Goal: Task Accomplishment & Management: Use online tool/utility

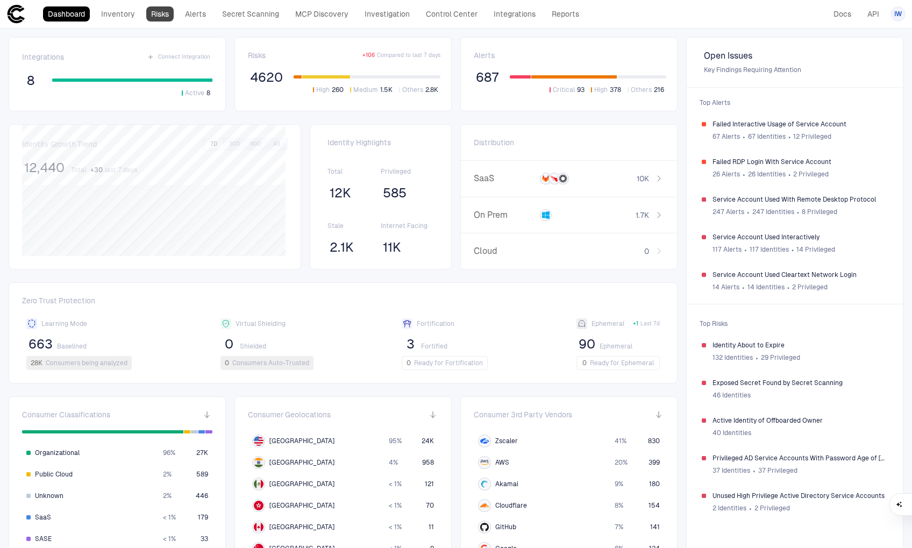
click at [162, 16] on link "Risks" at bounding box center [159, 13] width 27 height 15
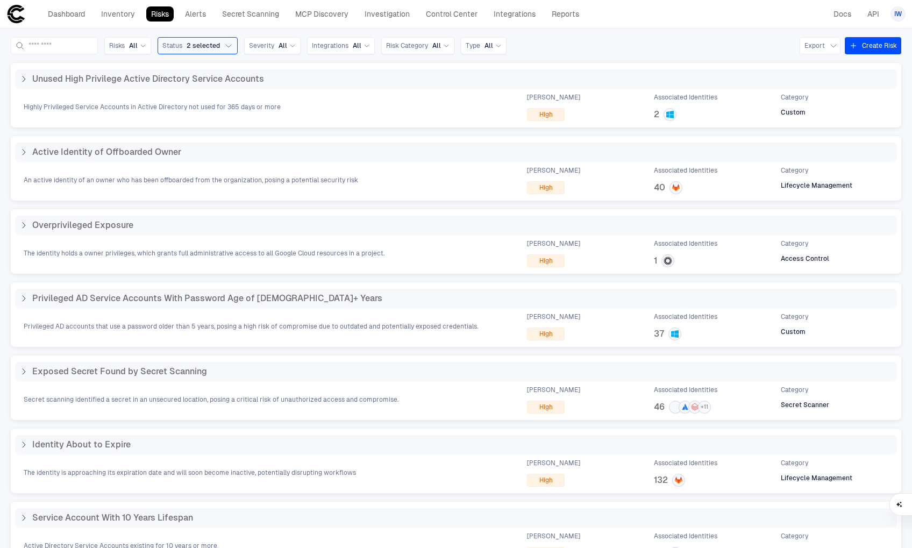
click at [872, 44] on button "Create Risk" at bounding box center [873, 45] width 56 height 17
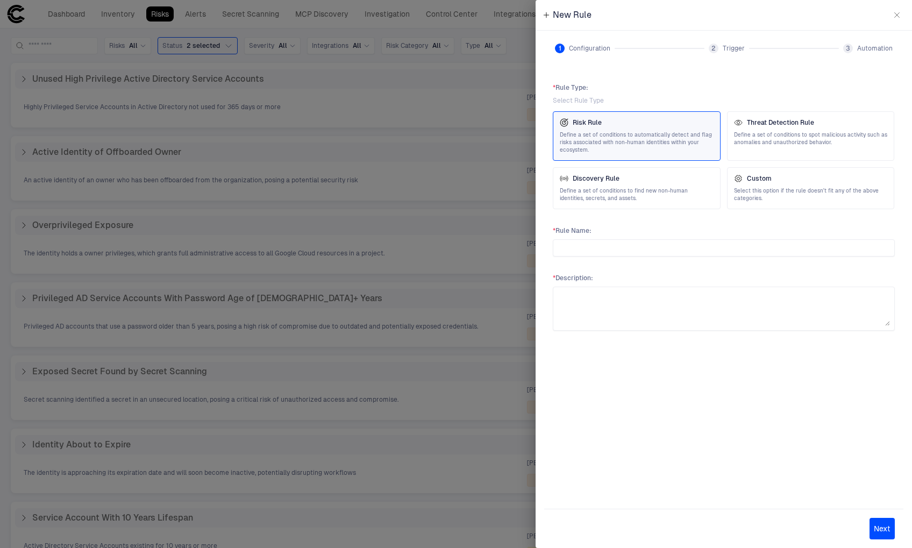
click at [490, 71] on div at bounding box center [456, 274] width 912 height 548
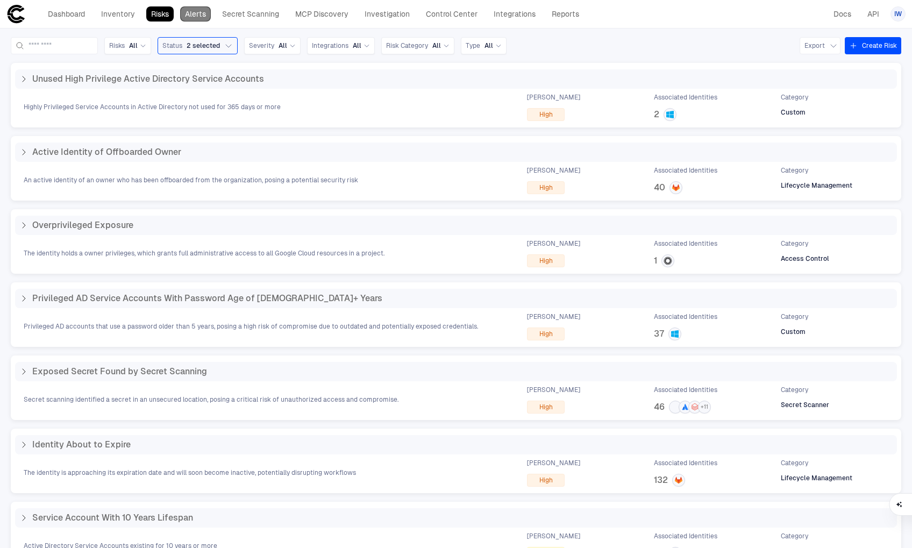
click at [197, 16] on link "Alerts" at bounding box center [195, 13] width 31 height 15
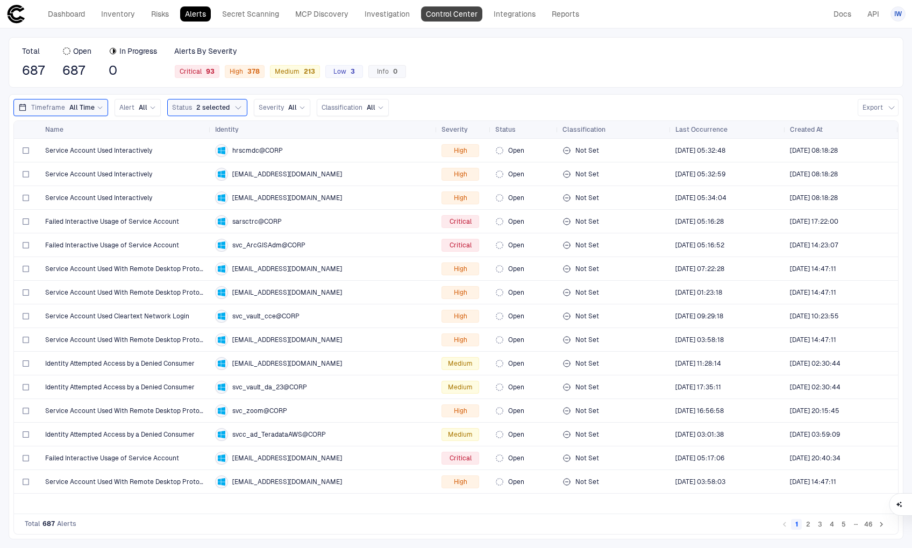
click at [440, 17] on link "Control Center" at bounding box center [451, 13] width 61 height 15
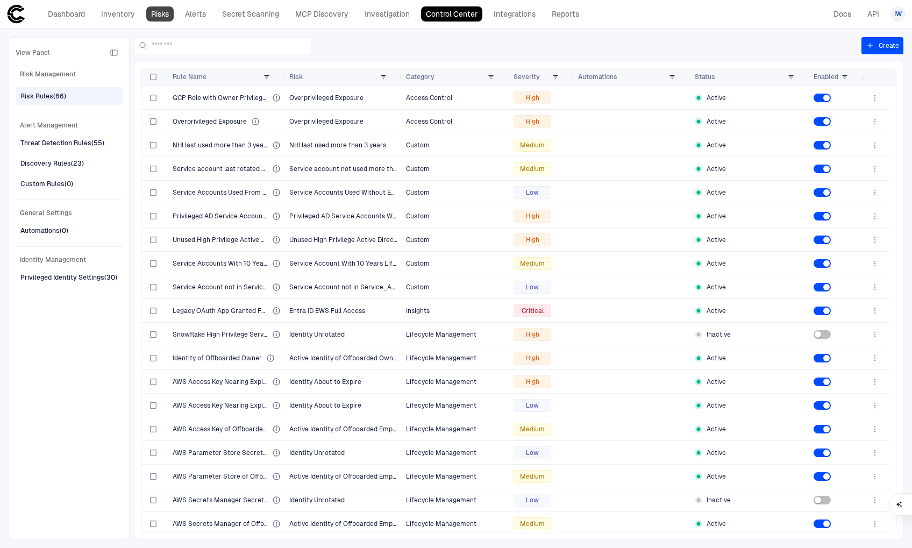
click at [159, 15] on link "Risks" at bounding box center [159, 13] width 27 height 15
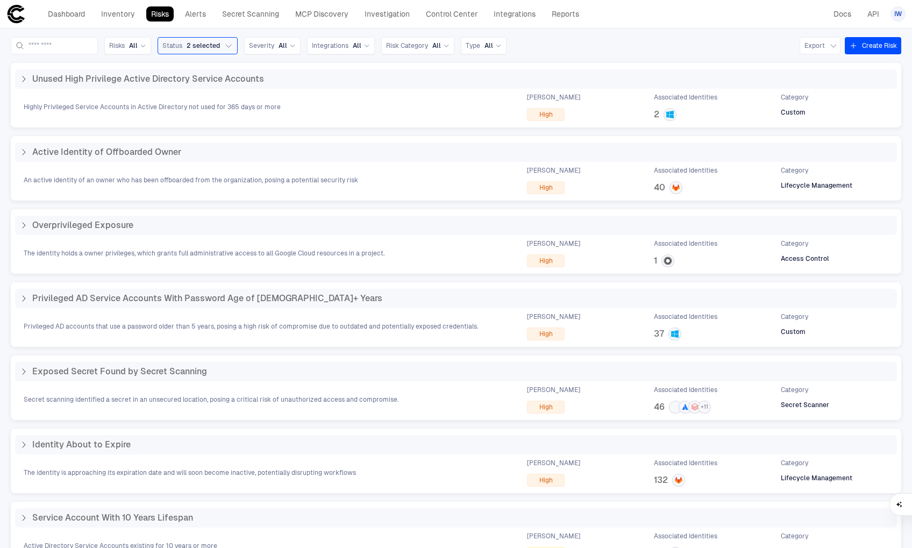
click at [849, 44] on icon "button" at bounding box center [853, 45] width 9 height 9
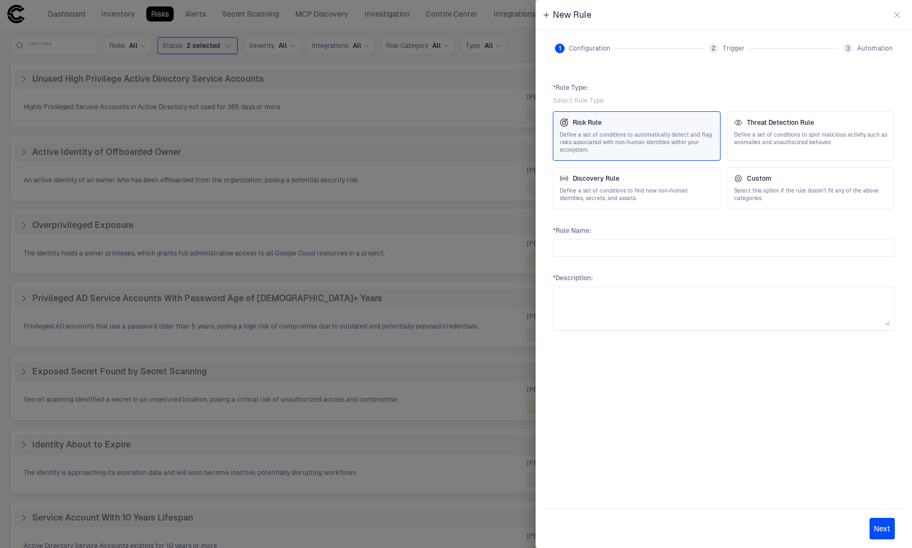
click at [498, 94] on div at bounding box center [456, 274] width 912 height 548
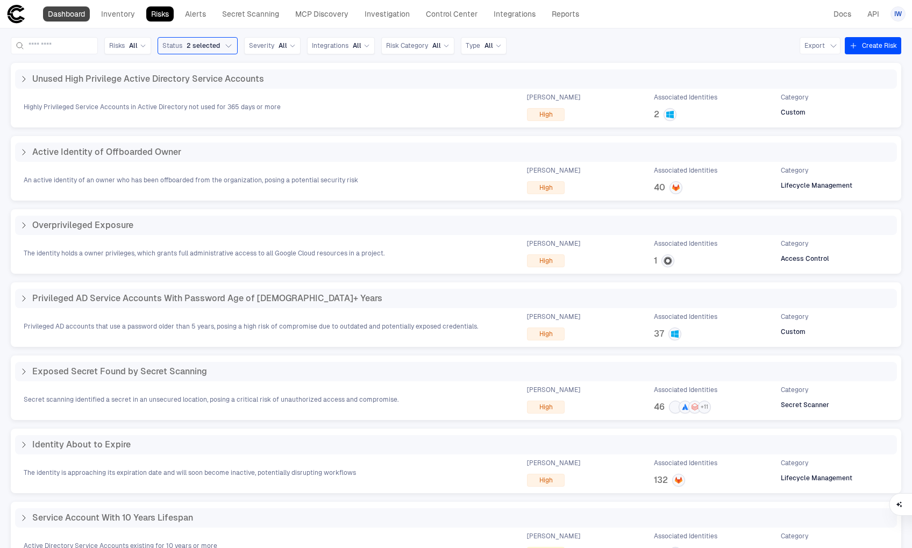
click at [68, 21] on link "Dashboard" at bounding box center [66, 13] width 47 height 15
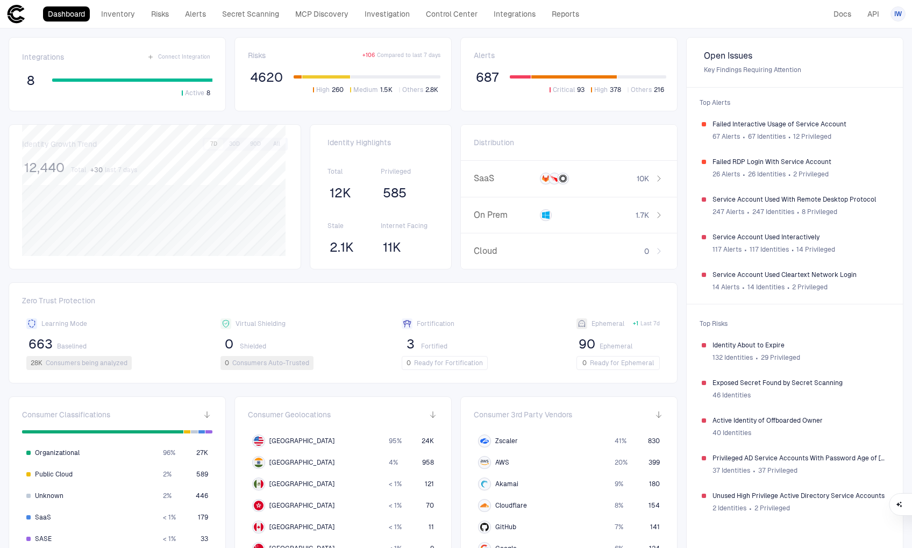
click at [478, 81] on span "687" at bounding box center [487, 77] width 23 height 16
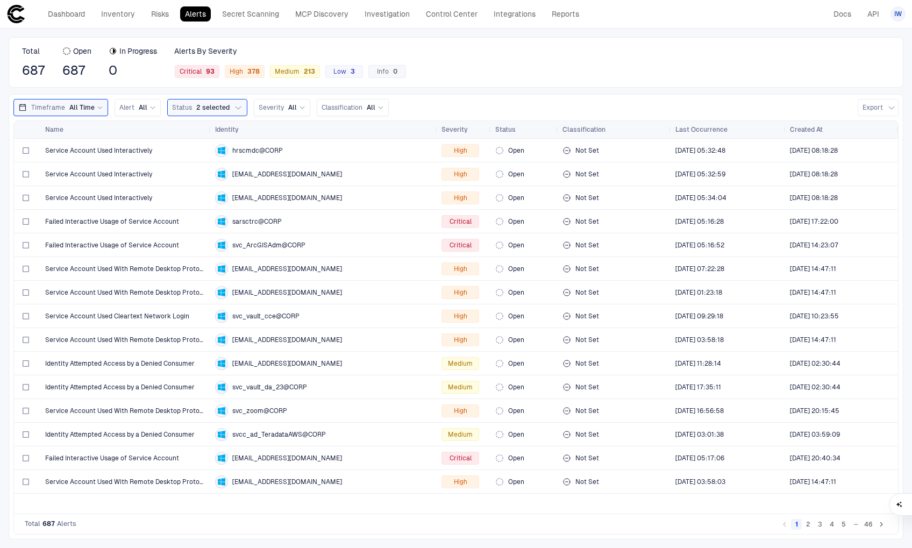
click at [810, 521] on button "2" at bounding box center [808, 524] width 11 height 11
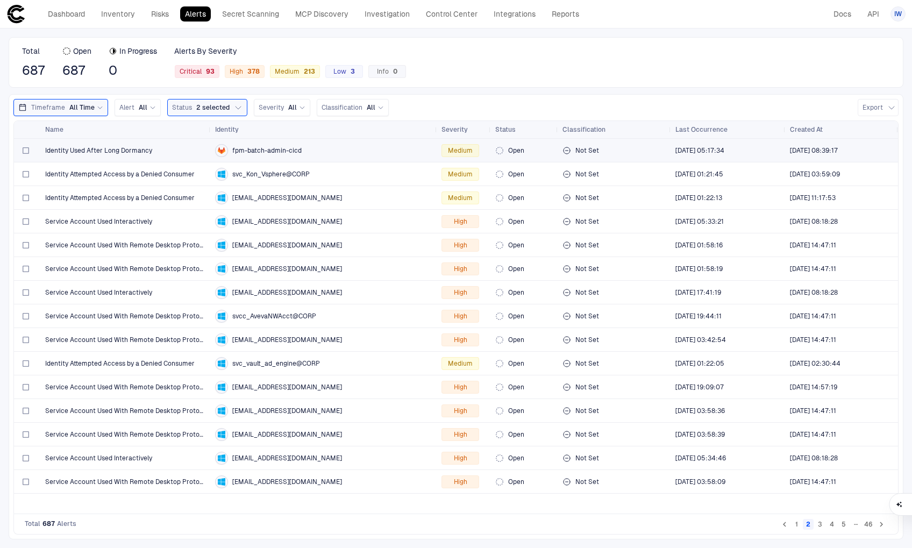
click at [132, 153] on span "Identity Used After Long Dormancy" at bounding box center [98, 150] width 107 height 9
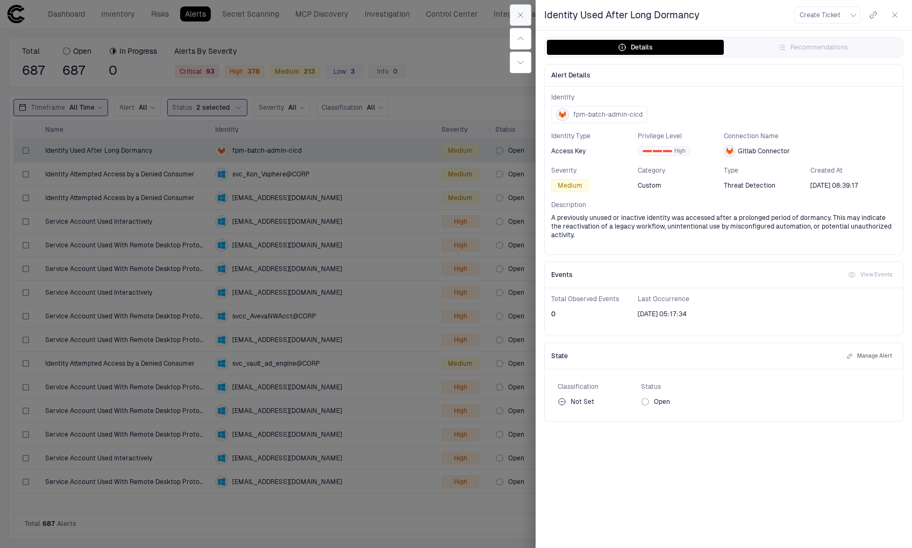
click at [521, 19] on icon "button" at bounding box center [520, 15] width 9 height 9
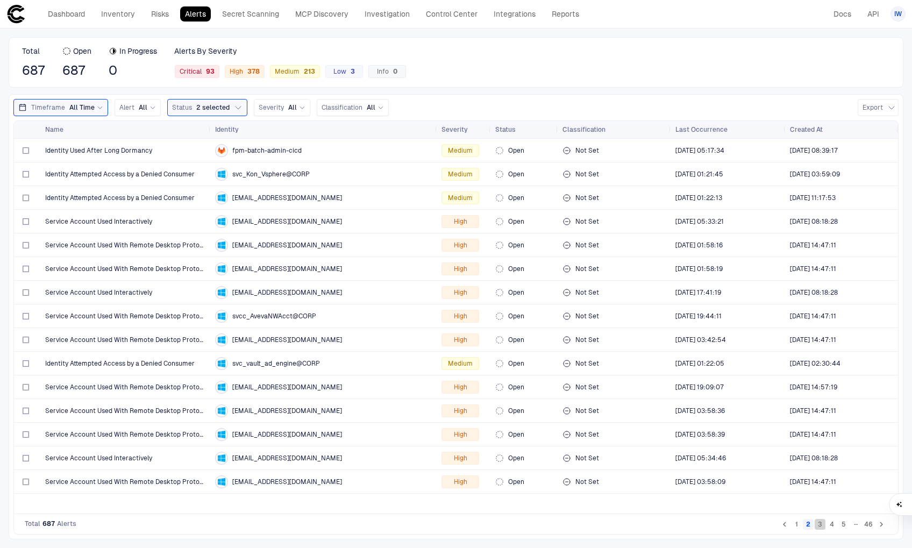
click at [818, 527] on button "3" at bounding box center [819, 524] width 11 height 11
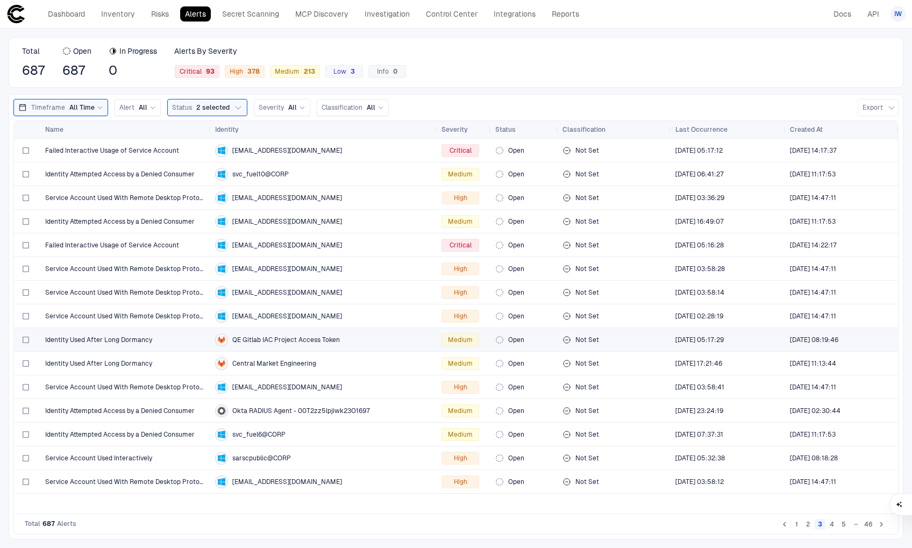
click at [374, 334] on div "QE Gitlab IAC Project Access Token" at bounding box center [324, 339] width 218 height 13
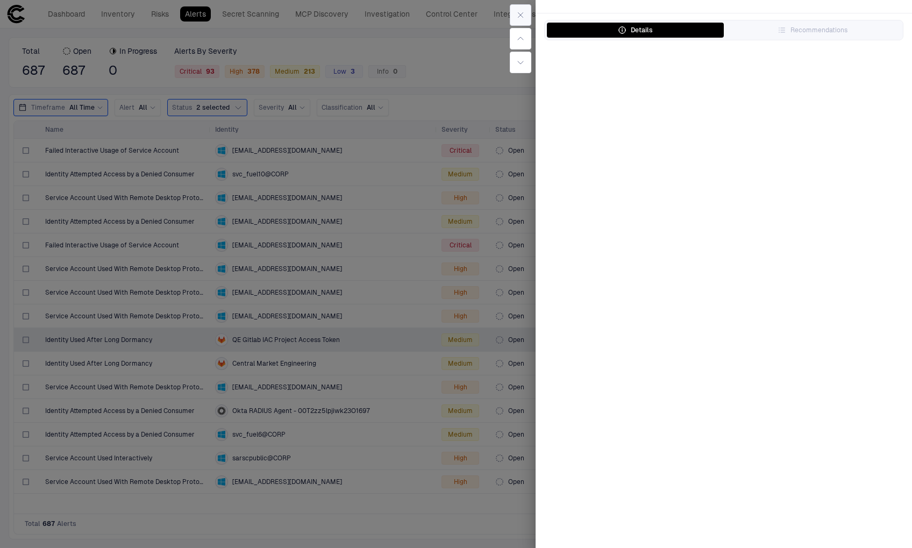
click at [519, 13] on icon "button" at bounding box center [520, 15] width 9 height 9
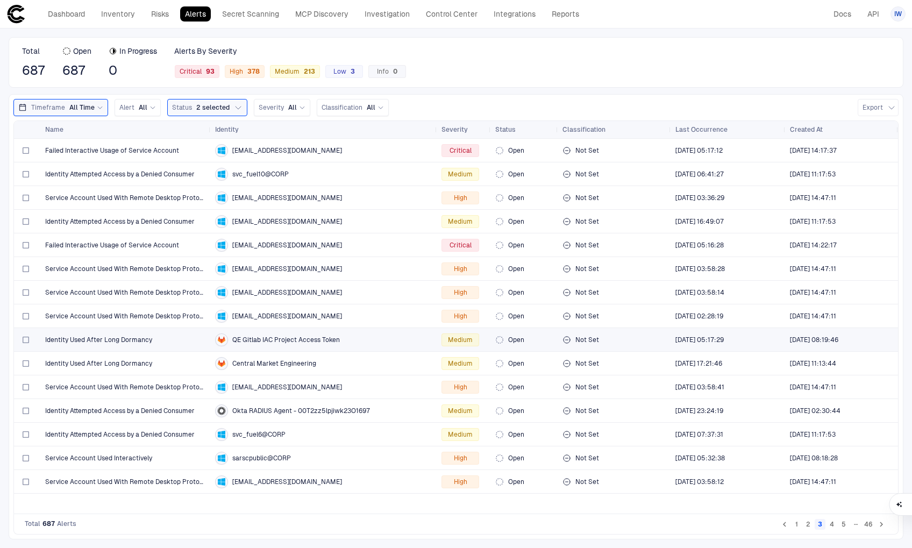
click at [249, 335] on span "QE Gitlab IAC Project Access Token" at bounding box center [286, 339] width 108 height 9
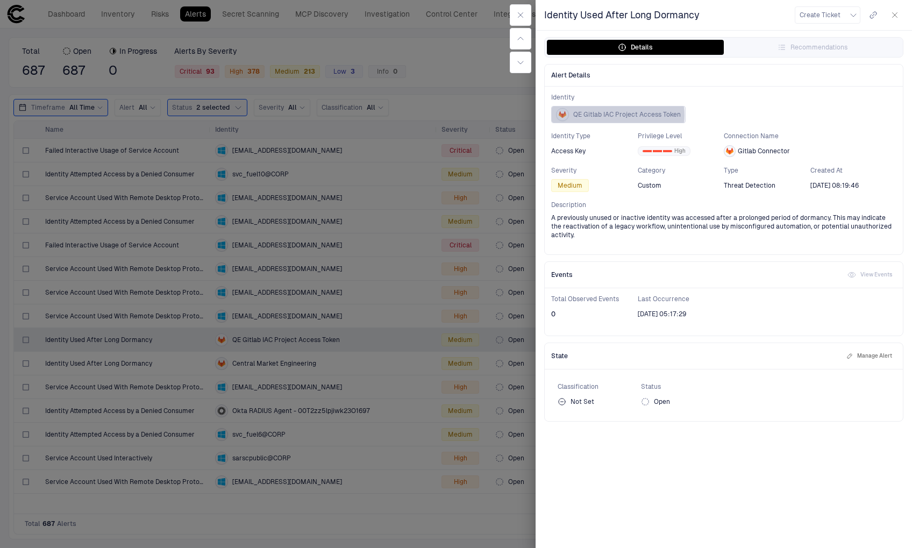
click at [617, 115] on span "QE Gitlab IAC Project Access Token" at bounding box center [627, 114] width 108 height 9
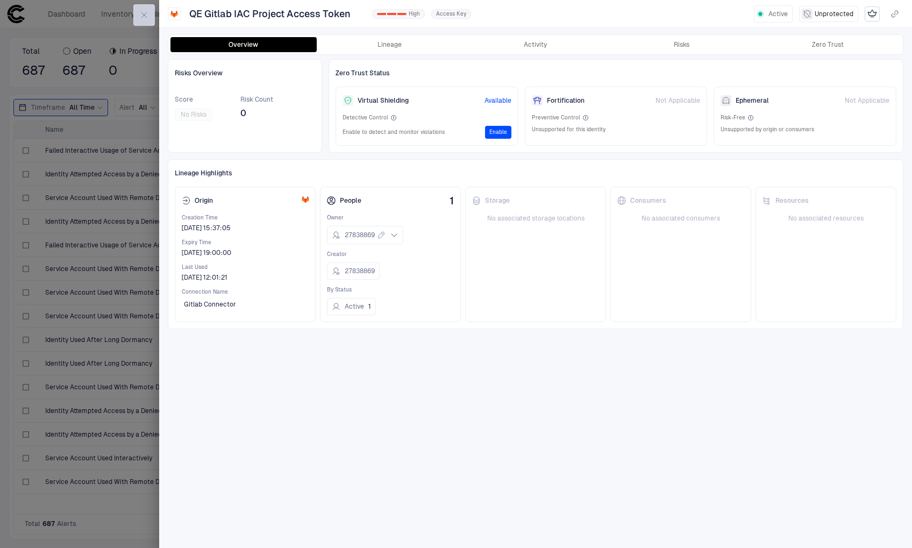
click at [150, 14] on button "button" at bounding box center [144, 15] width 22 height 22
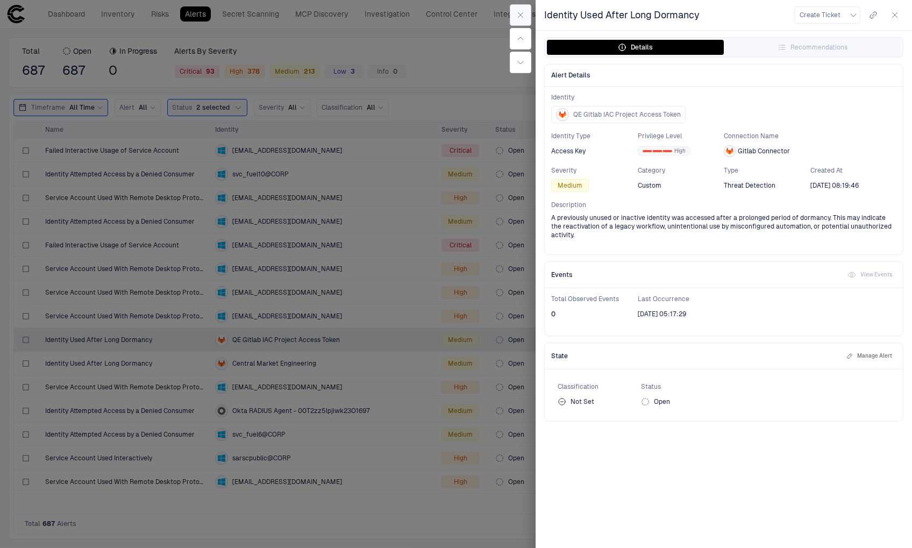
click at [518, 15] on icon "button" at bounding box center [520, 15] width 9 height 9
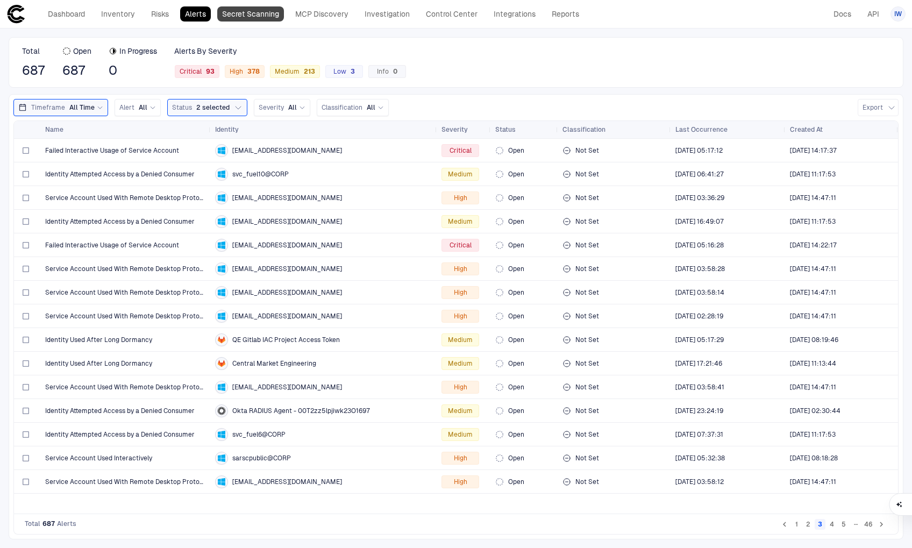
click at [260, 16] on link "Secret Scanning" at bounding box center [250, 13] width 67 height 15
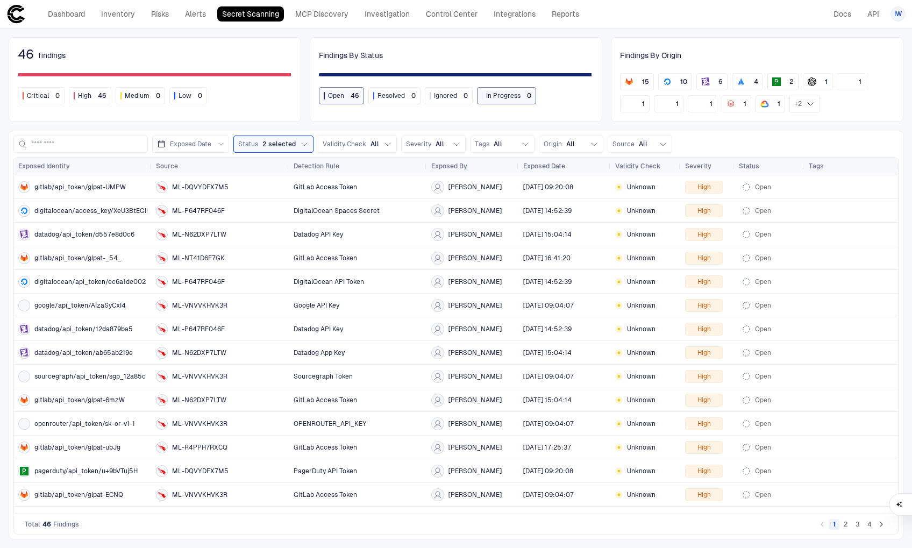
click at [843, 524] on button "2" at bounding box center [845, 524] width 11 height 11
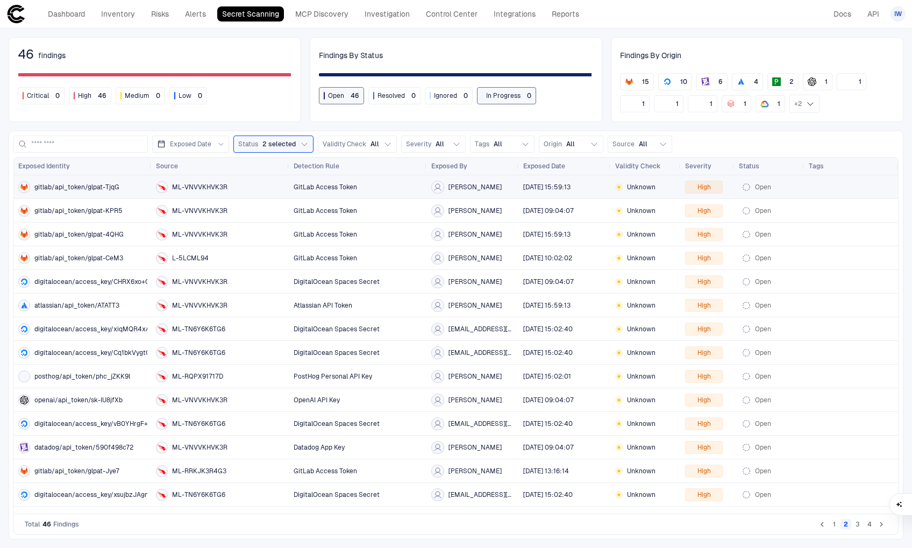
click at [66, 192] on div "gitlab/api_token/glpat-TjqG" at bounding box center [82, 187] width 129 height 22
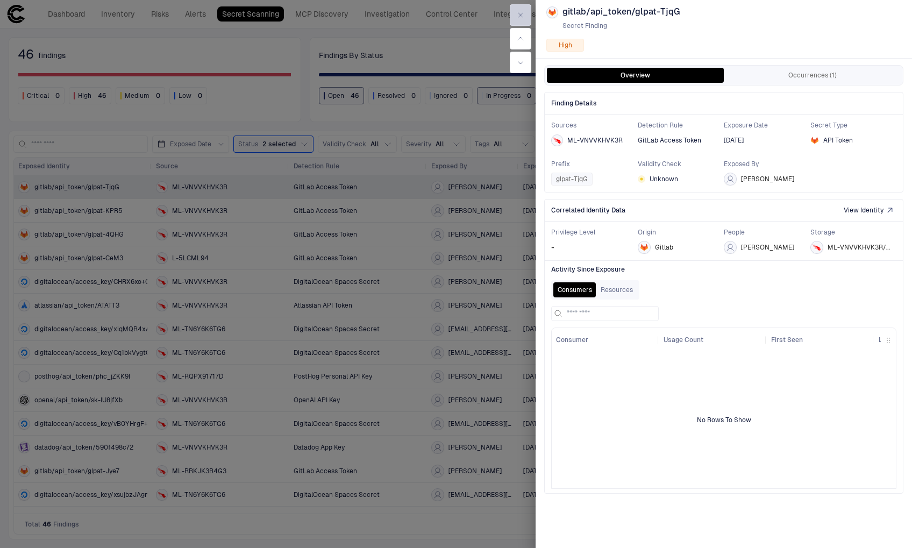
click at [514, 10] on button "button" at bounding box center [521, 15] width 22 height 22
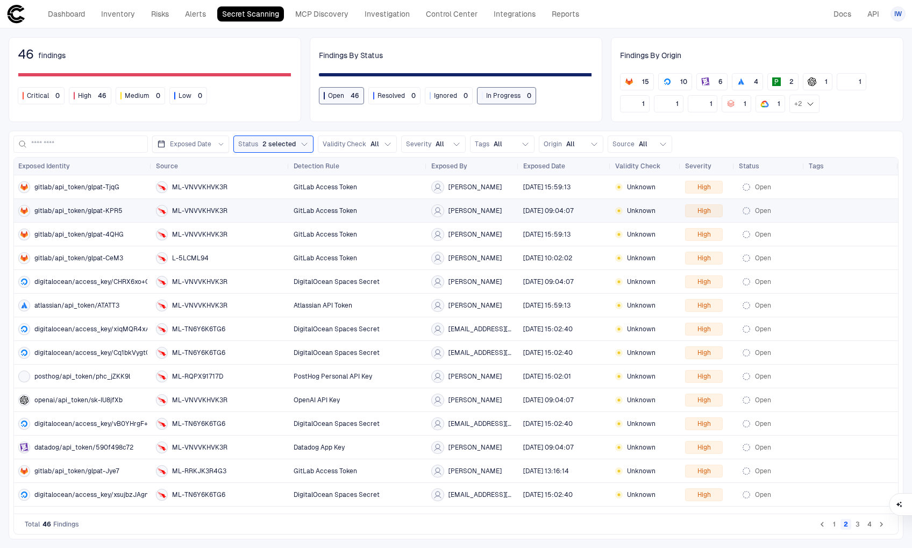
click at [90, 214] on div "gitlab/api_token/glpat-KPR5" at bounding box center [82, 211] width 129 height 12
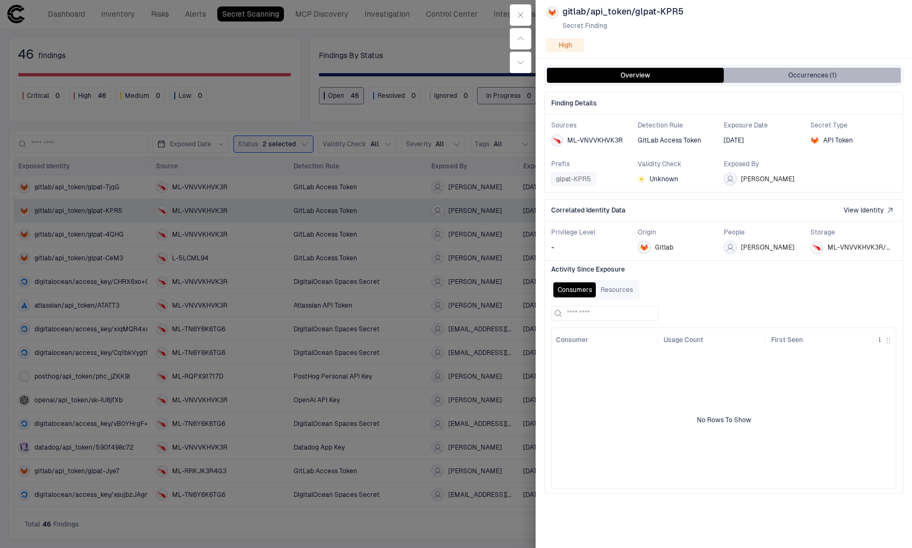
click at [819, 74] on button "Occurrences (1)" at bounding box center [812, 75] width 177 height 15
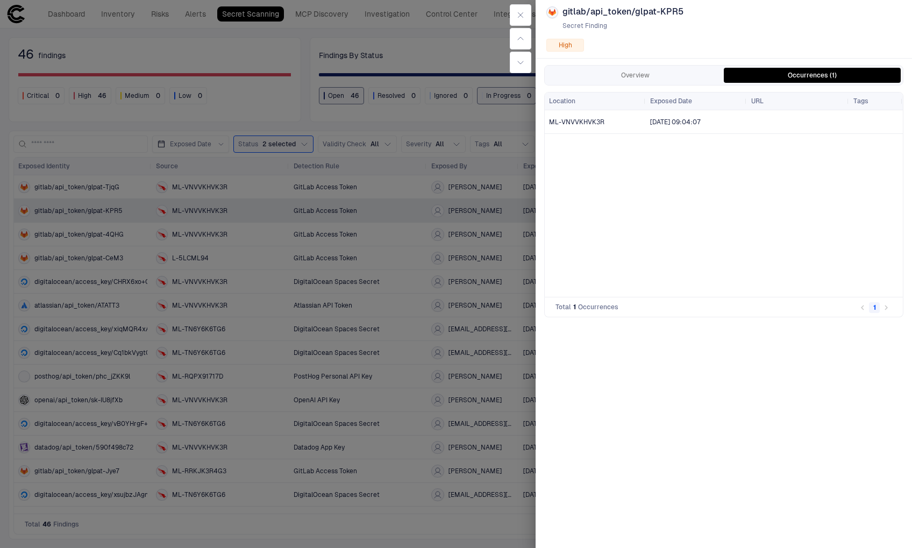
click at [576, 124] on span "ML-VNVVKHVK3R" at bounding box center [576, 122] width 55 height 8
click at [607, 77] on button "Overview" at bounding box center [635, 75] width 177 height 15
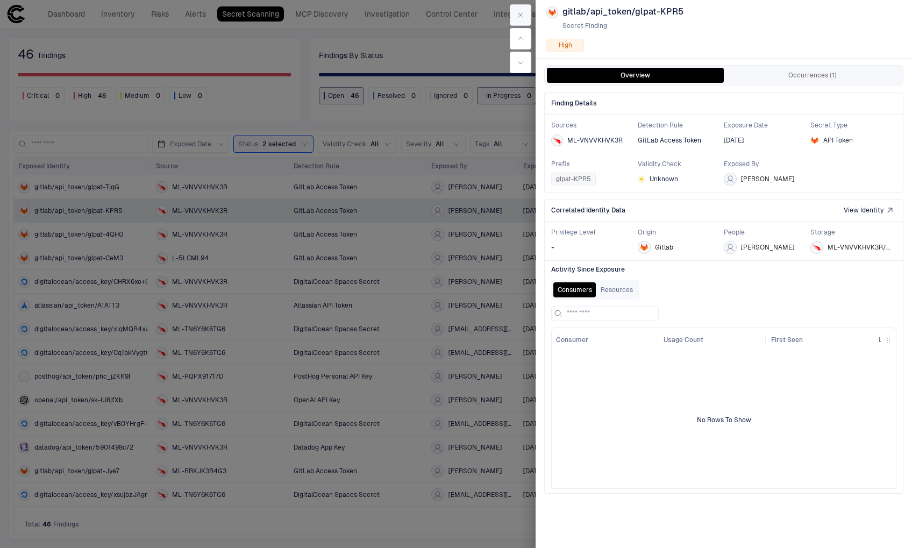
click at [521, 20] on button "button" at bounding box center [521, 15] width 22 height 22
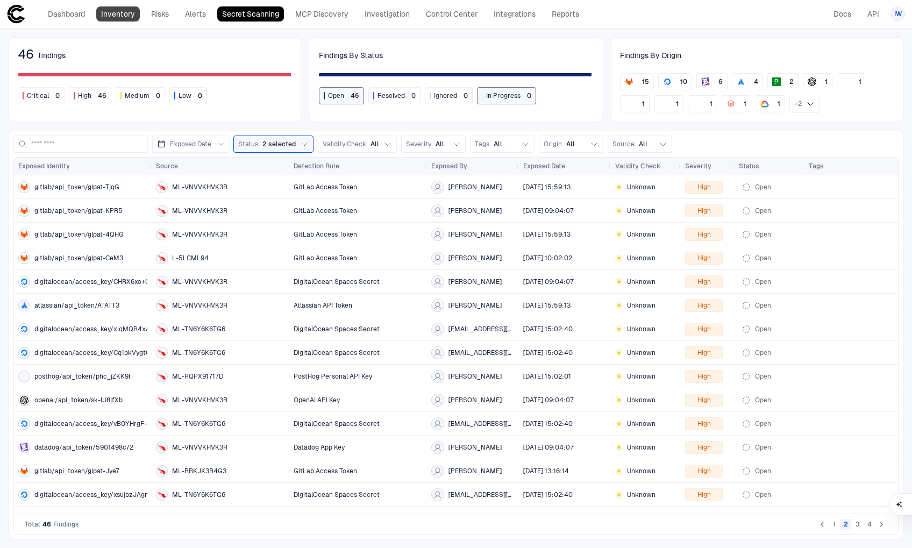
click at [125, 15] on link "Inventory" at bounding box center [118, 13] width 44 height 15
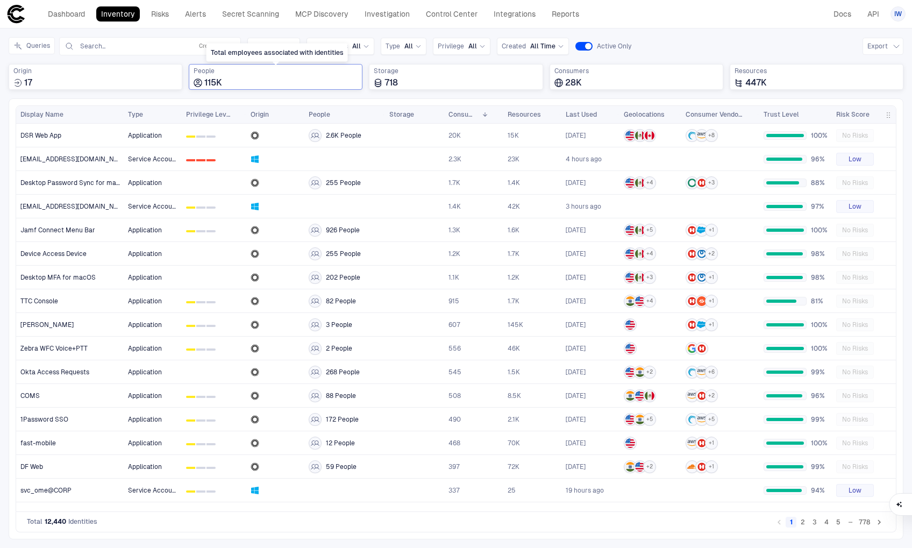
click at [303, 82] on div "115K" at bounding box center [276, 82] width 164 height 11
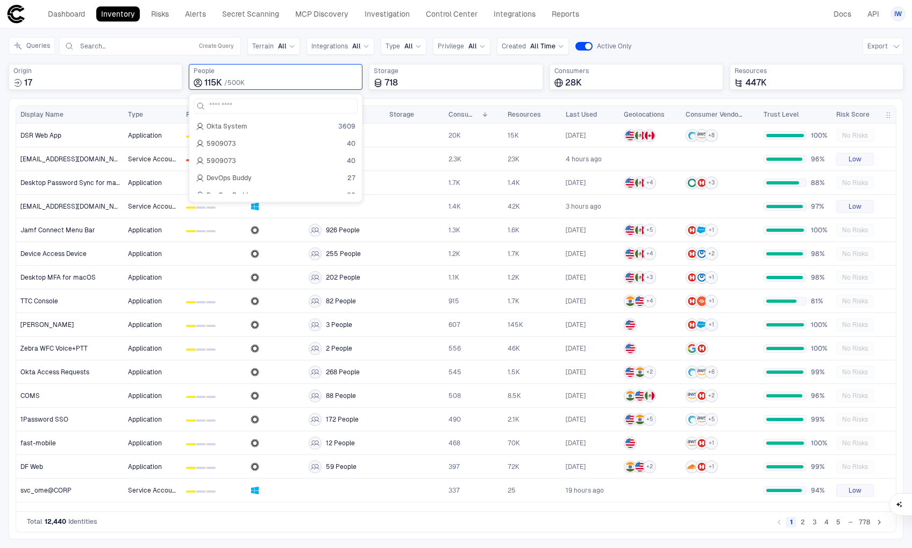
click at [417, 96] on div "Queries Search... Create Query Terrain All Integrations All Type All Privilege …" at bounding box center [456, 67] width 895 height 61
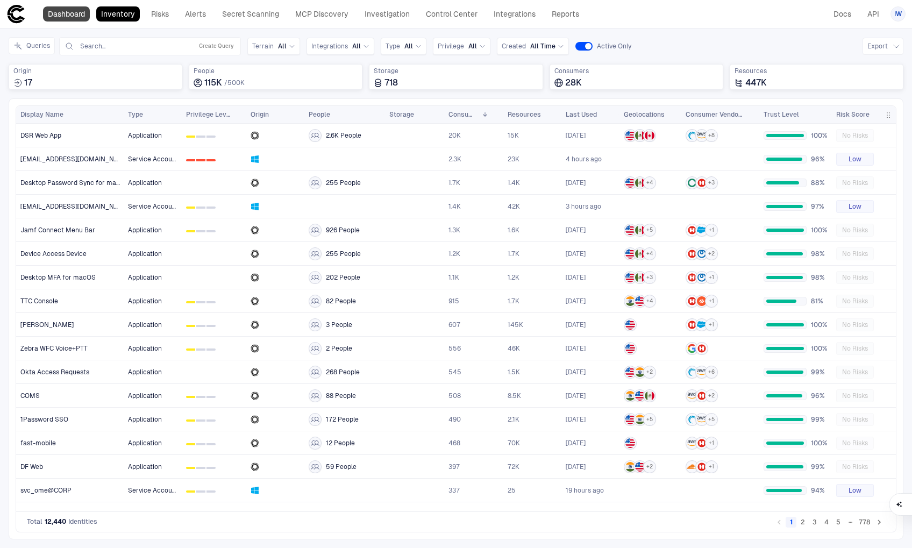
click at [74, 20] on link "Dashboard" at bounding box center [66, 13] width 47 height 15
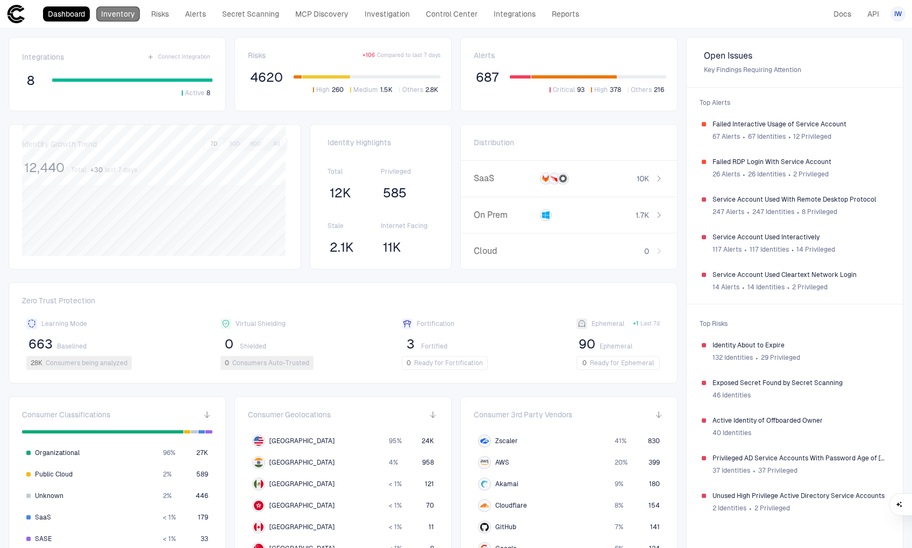
click at [130, 18] on link "Inventory" at bounding box center [118, 13] width 44 height 15
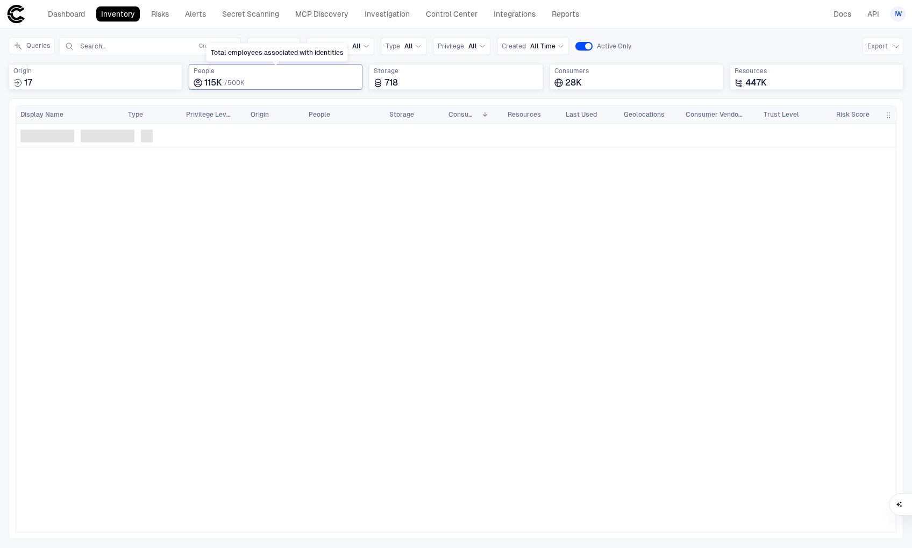
click at [273, 77] on div "115K / 500K" at bounding box center [276, 82] width 164 height 11
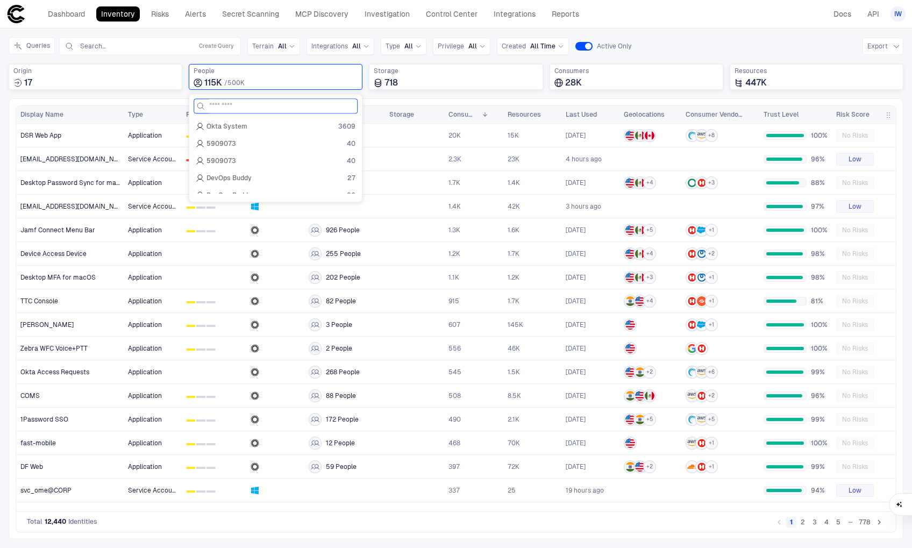
click at [248, 106] on input at bounding box center [282, 106] width 146 height 14
type input "******"
click at [249, 141] on div "Iwanto Teng 1" at bounding box center [276, 143] width 160 height 9
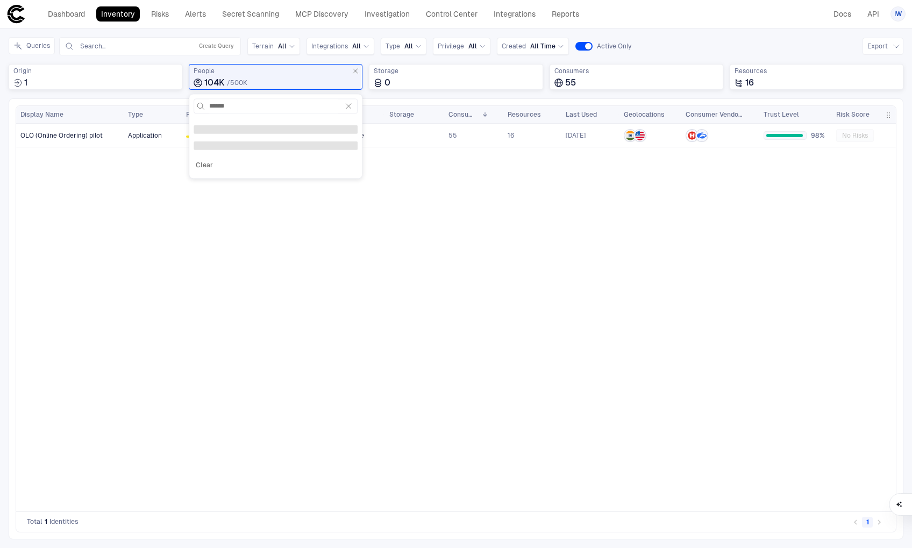
click at [194, 272] on div "Application 0 1 2 104K People 55 16 [DATE] 98% No Risks" at bounding box center [510, 318] width 772 height 388
click at [82, 132] on span "OLO (Online Ordering) pilot" at bounding box center [61, 135] width 82 height 9
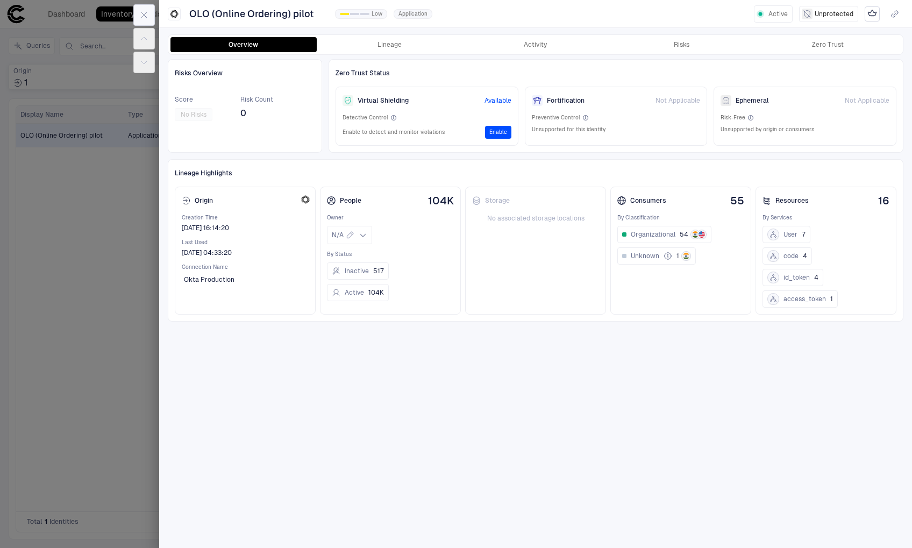
click at [142, 9] on button "button" at bounding box center [144, 15] width 22 height 22
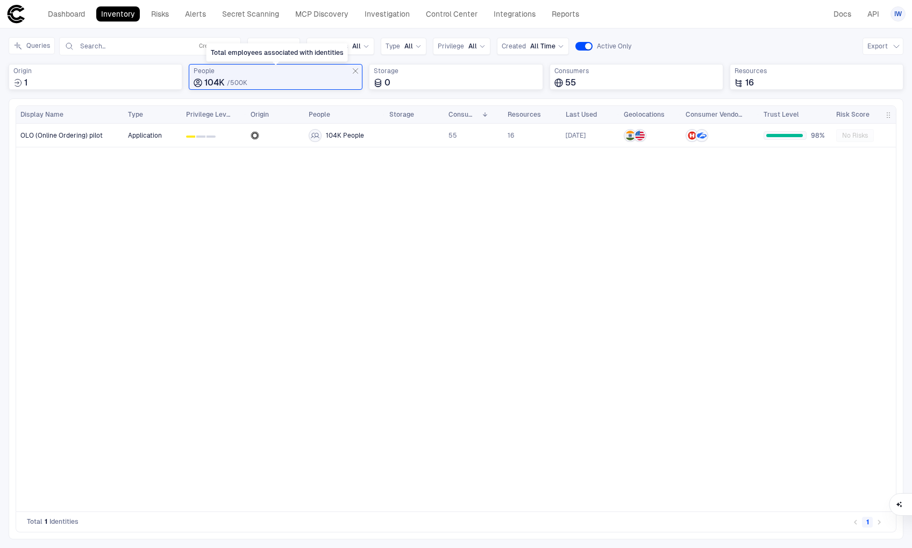
click at [248, 82] on div "104K / 500K" at bounding box center [276, 82] width 164 height 11
click at [356, 70] on icon "Total employees associated with identities" at bounding box center [355, 71] width 9 height 9
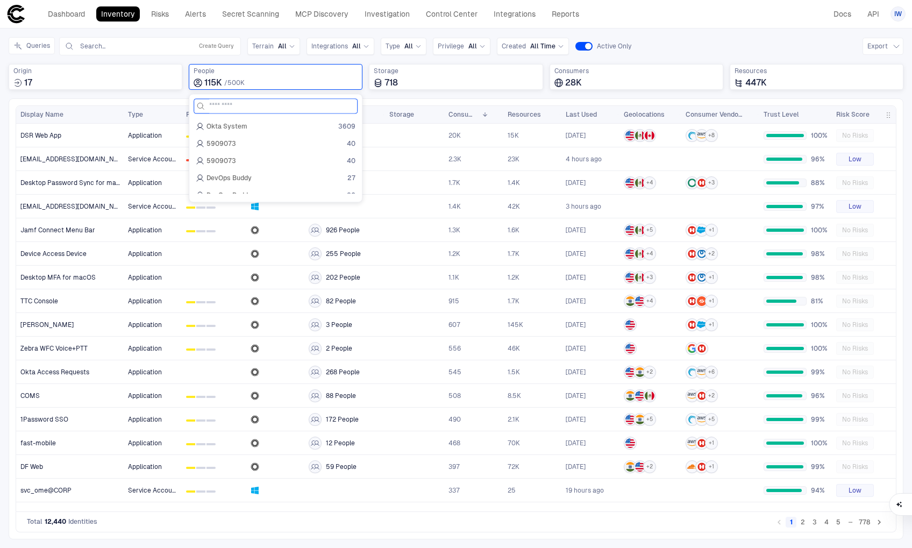
click at [253, 106] on input at bounding box center [282, 106] width 146 height 14
type input "******"
click at [254, 124] on div "Iwanto Teng 12" at bounding box center [276, 126] width 160 height 9
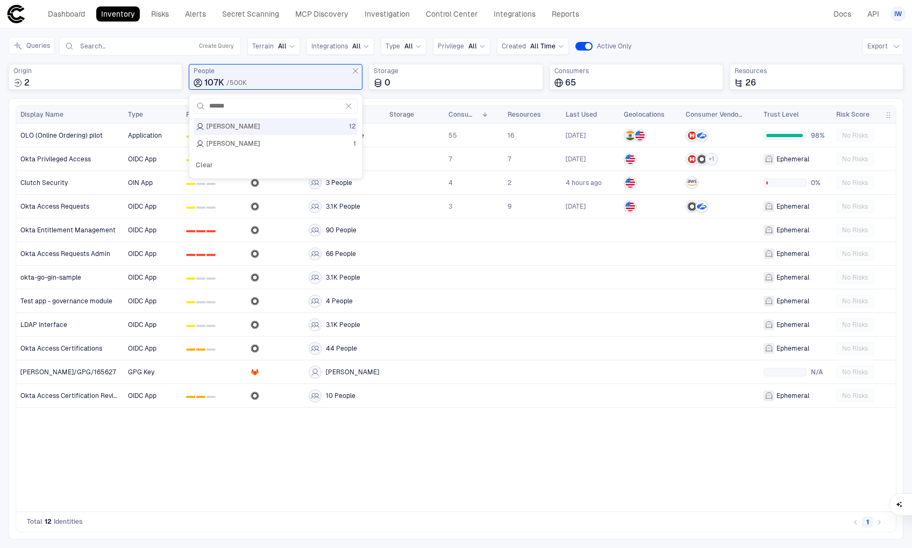
drag, startPoint x: 357, startPoint y: 452, endPoint x: 366, endPoint y: 446, distance: 10.4
click at [357, 452] on div "Application 0 1 2 104K People 55 16 [DATE] 98% No Risks OIDC App 0 1 2 40 Peopl…" at bounding box center [510, 318] width 772 height 388
click at [65, 373] on span "[PERSON_NAME]/GPG/165627" at bounding box center [68, 372] width 96 height 9
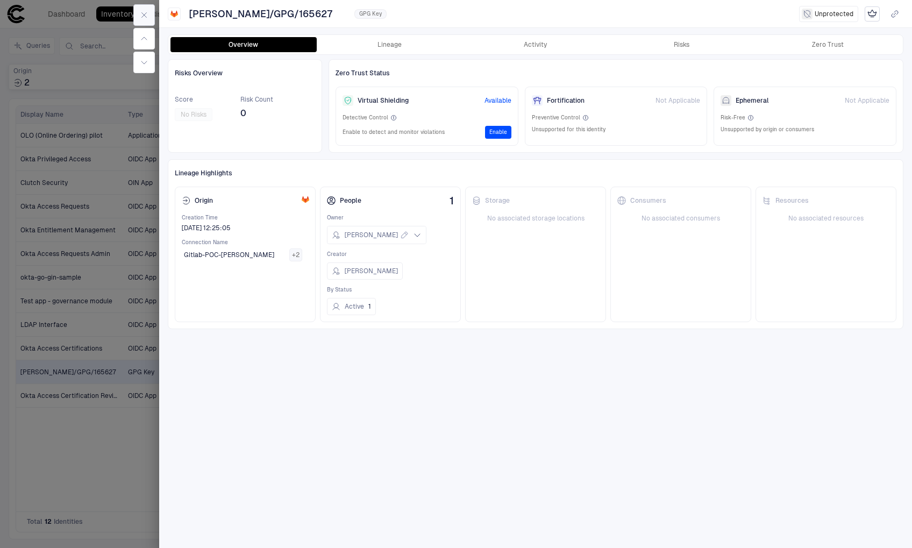
click at [152, 12] on button "button" at bounding box center [144, 15] width 22 height 22
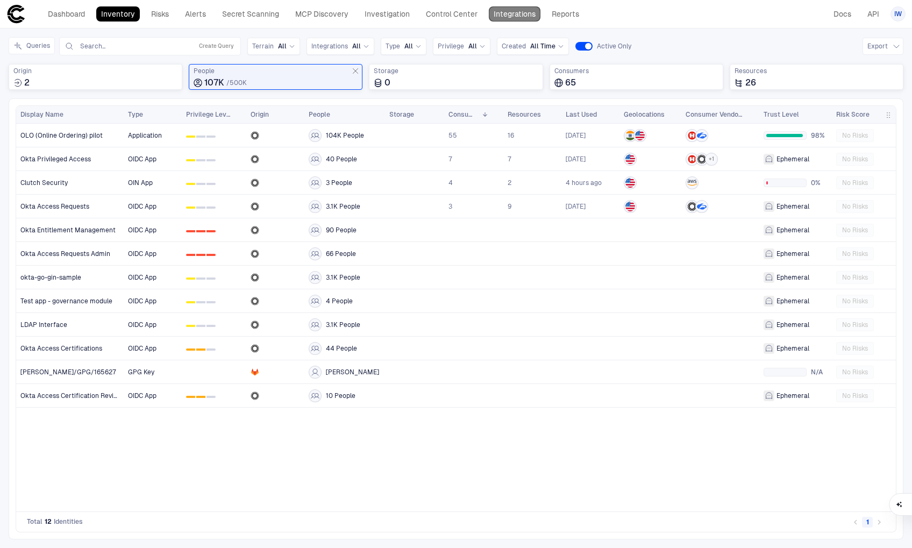
click at [503, 18] on link "Integrations" at bounding box center [515, 13] width 52 height 15
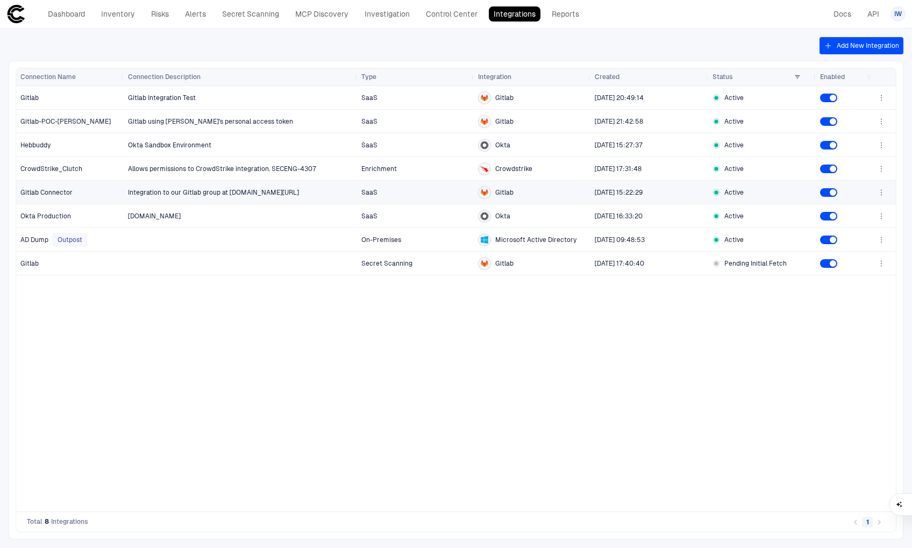
click at [635, 197] on span "[DATE] 15:22:29" at bounding box center [649, 193] width 109 height 22
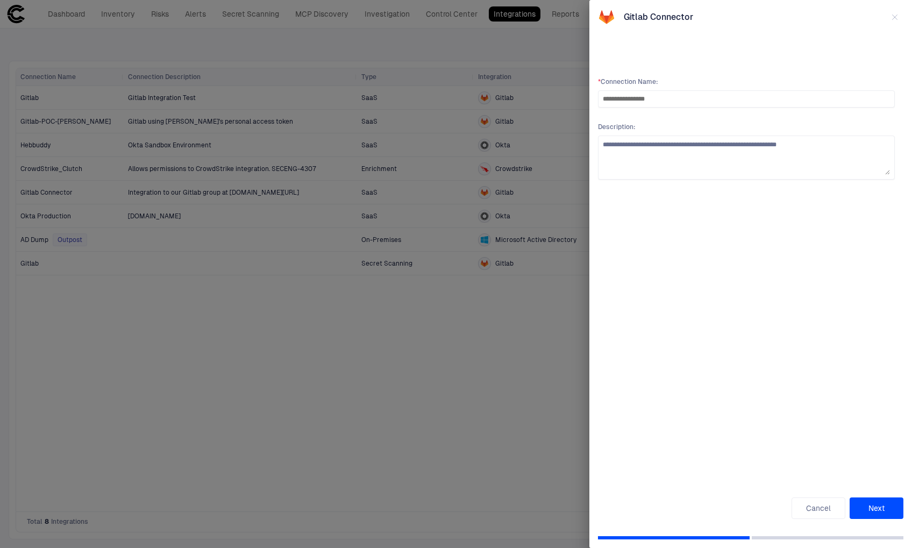
click at [870, 503] on button "Next" at bounding box center [876, 508] width 54 height 22
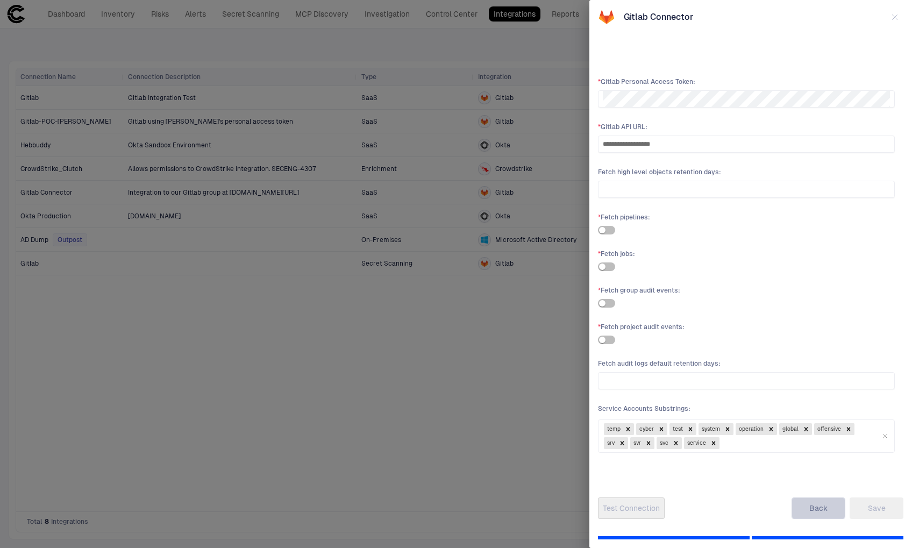
click at [830, 504] on button "Back" at bounding box center [818, 508] width 54 height 22
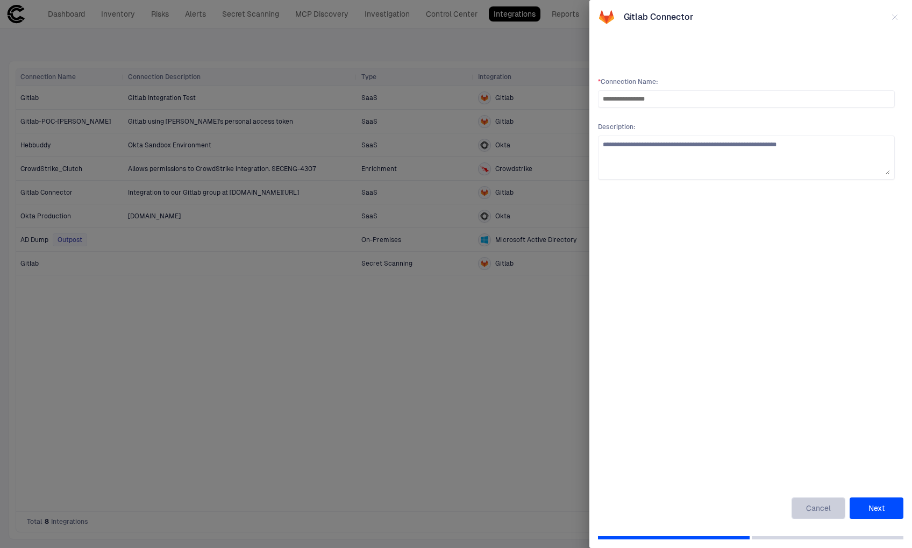
click at [829, 505] on button "Cancel" at bounding box center [818, 508] width 54 height 22
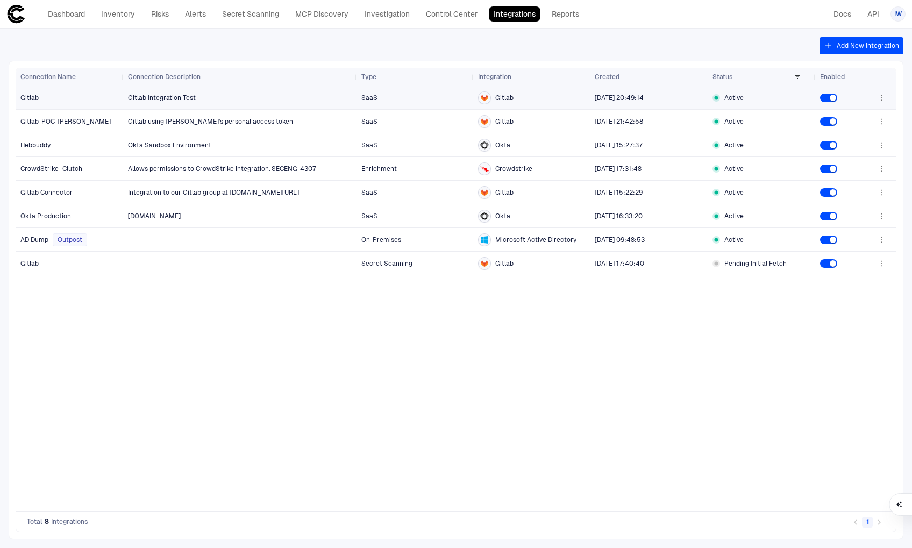
click at [81, 102] on div "Gitlab" at bounding box center [69, 98] width 99 height 22
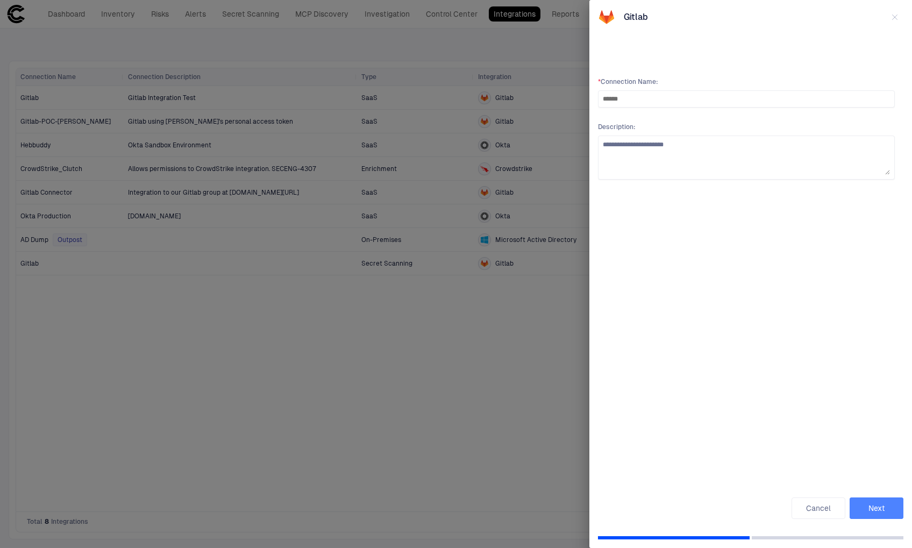
click at [872, 511] on button "Next" at bounding box center [876, 508] width 54 height 22
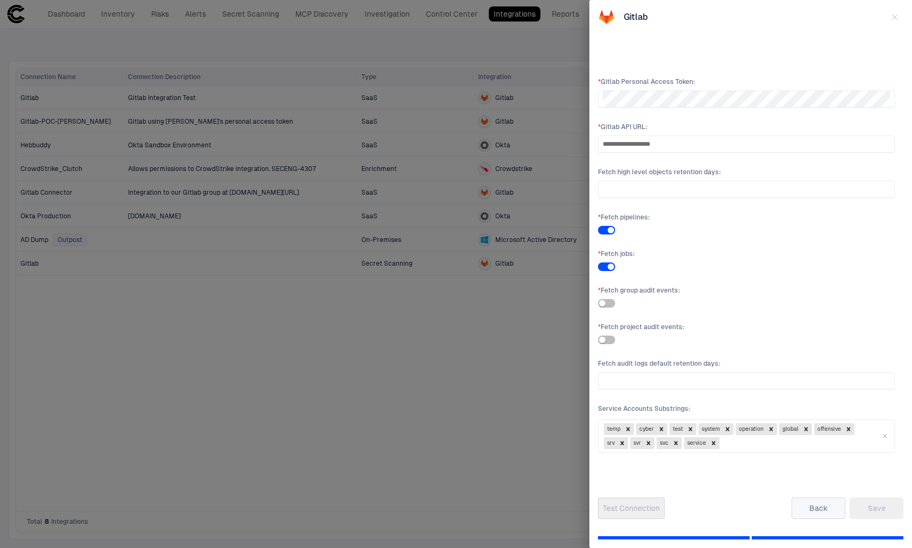
click at [813, 502] on button "Back" at bounding box center [818, 508] width 54 height 22
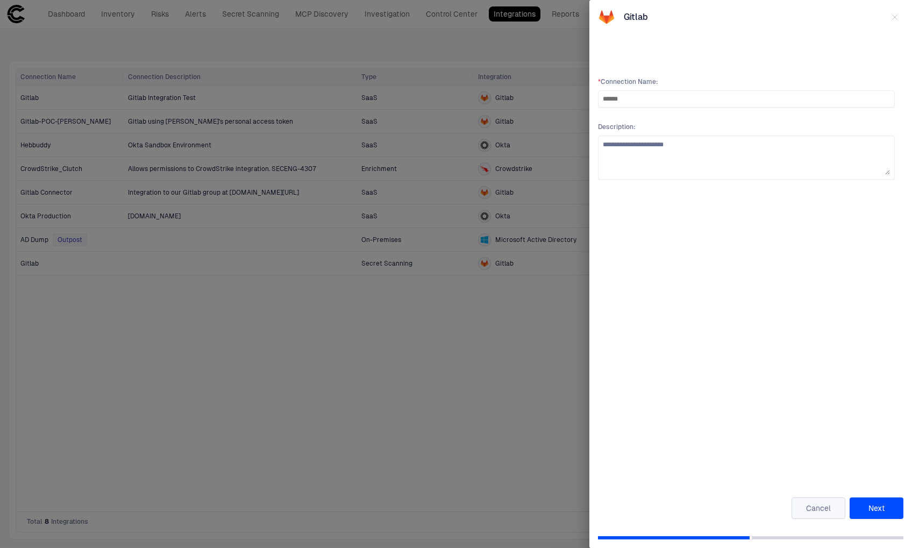
click at [829, 507] on button "Cancel" at bounding box center [818, 508] width 54 height 22
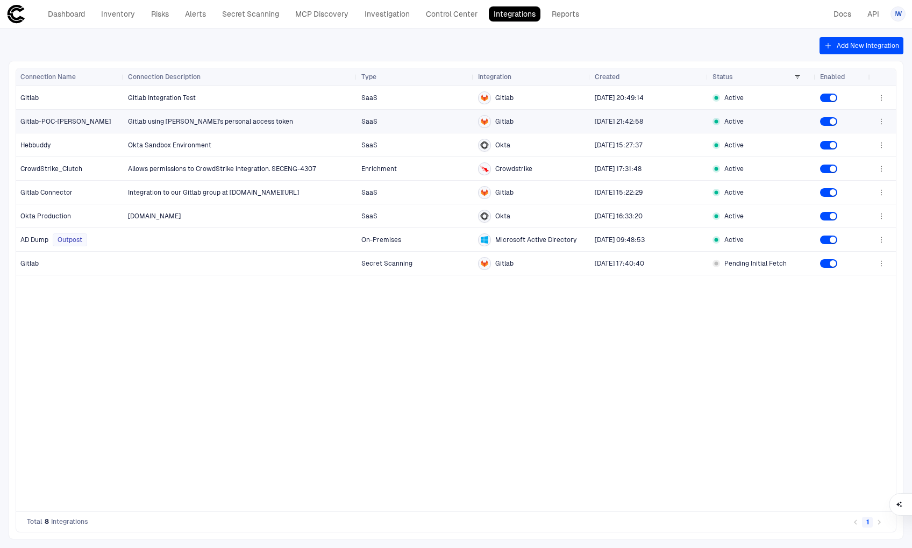
click at [746, 120] on div "Active" at bounding box center [761, 121] width 99 height 9
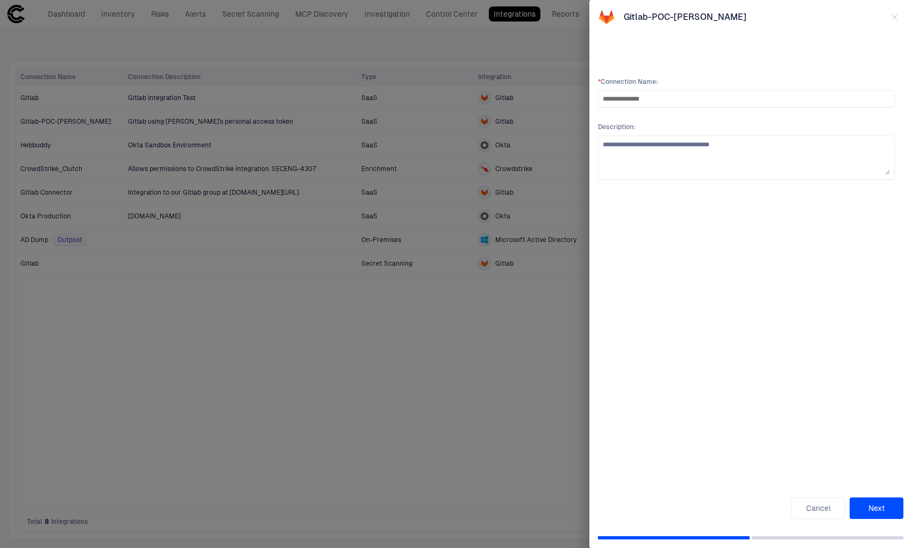
click at [868, 520] on div "**********" at bounding box center [750, 274] width 323 height 548
click at [871, 512] on button "Next" at bounding box center [876, 508] width 54 height 22
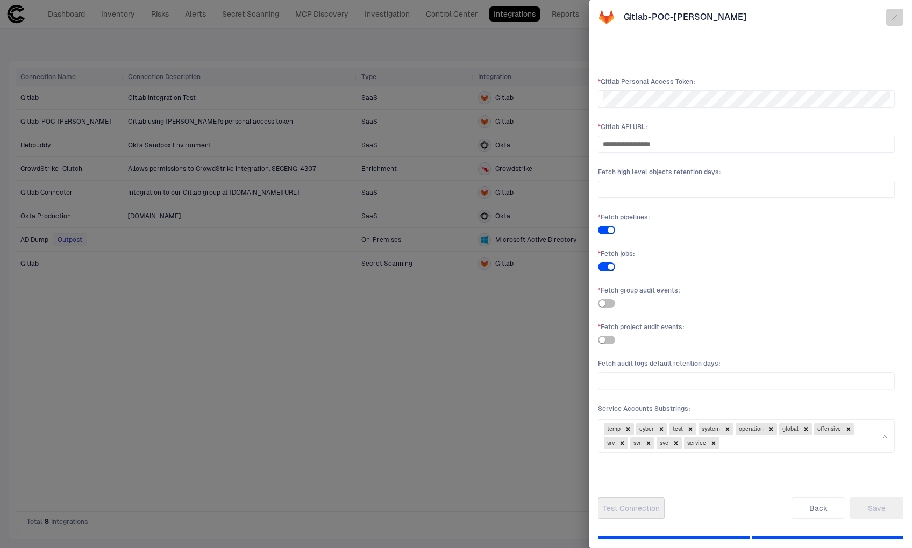
click at [893, 13] on icon "button" at bounding box center [894, 17] width 9 height 9
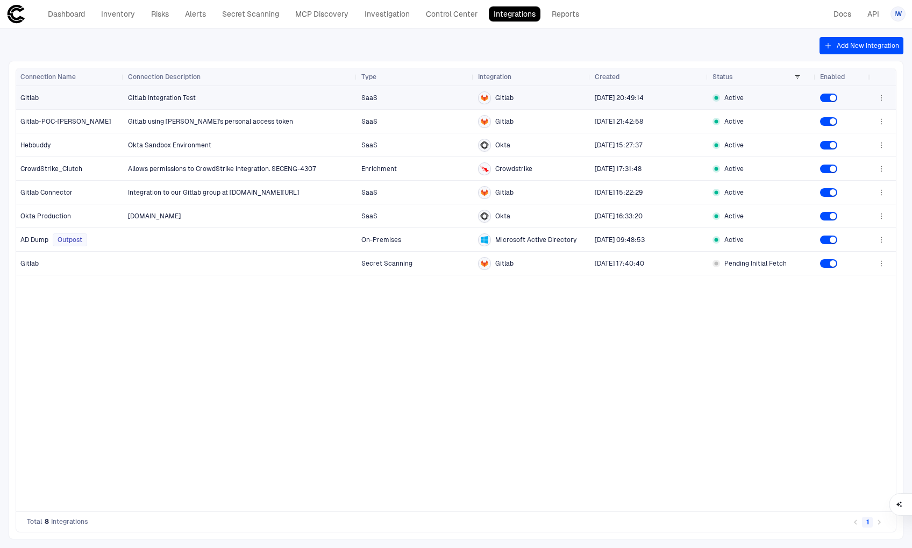
click at [608, 98] on span "[DATE] 20:49:14" at bounding box center [619, 98] width 49 height 8
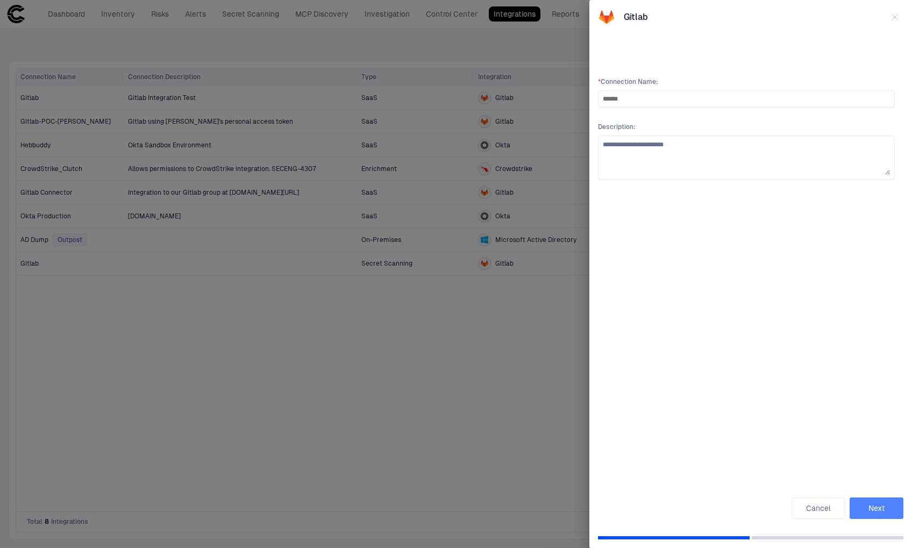
click at [884, 517] on button "Next" at bounding box center [876, 508] width 54 height 22
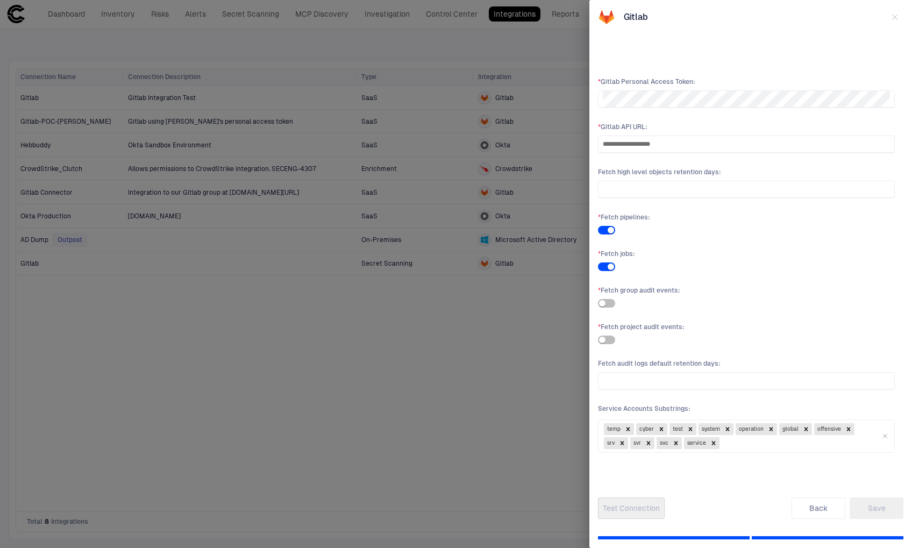
click at [640, 510] on div "Test Connection" at bounding box center [631, 508] width 67 height 22
click at [643, 509] on div "Test Connection" at bounding box center [631, 508] width 67 height 22
click at [699, 509] on div "Test Connection Back Save" at bounding box center [750, 508] width 305 height 22
click at [631, 508] on button "Test Connection" at bounding box center [631, 508] width 67 height 22
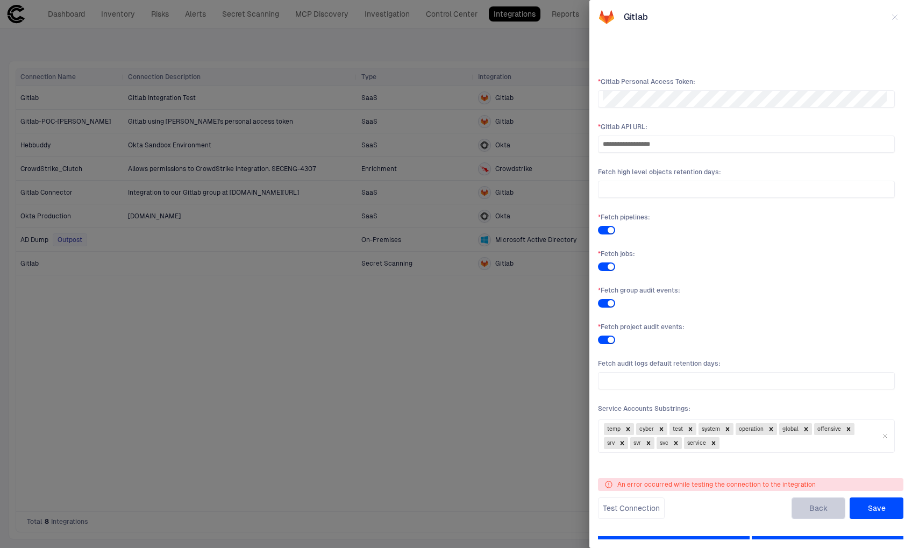
click at [817, 511] on button "Back" at bounding box center [818, 508] width 54 height 22
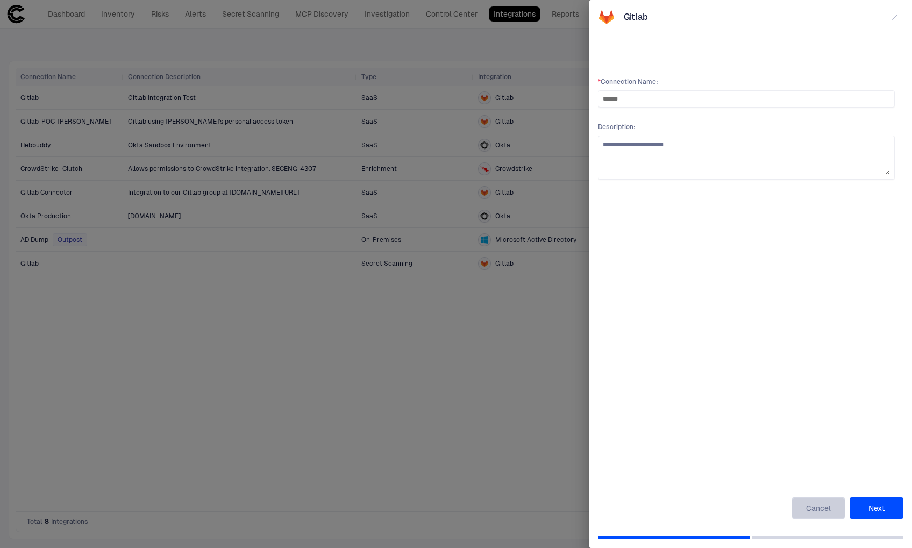
click at [828, 511] on button "Cancel" at bounding box center [818, 508] width 54 height 22
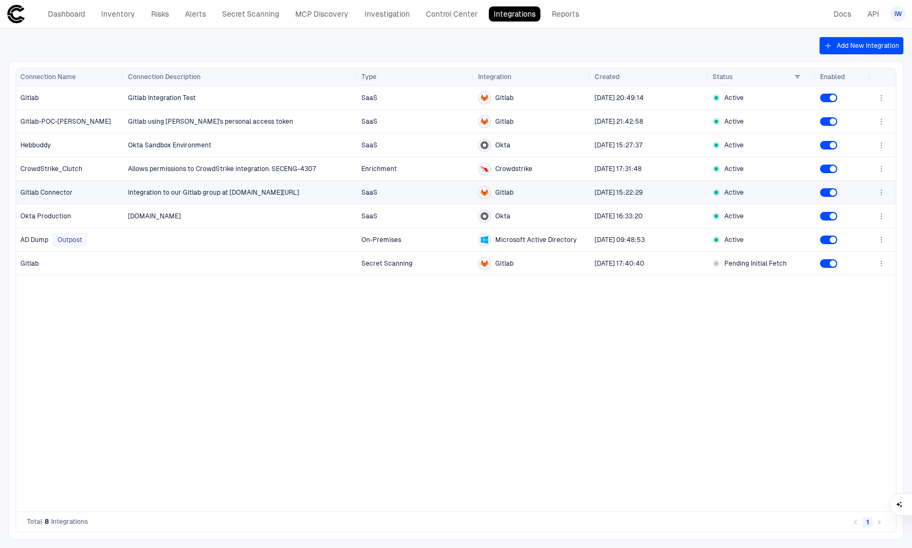
click at [59, 189] on span "Gitlab Connector" at bounding box center [46, 192] width 52 height 9
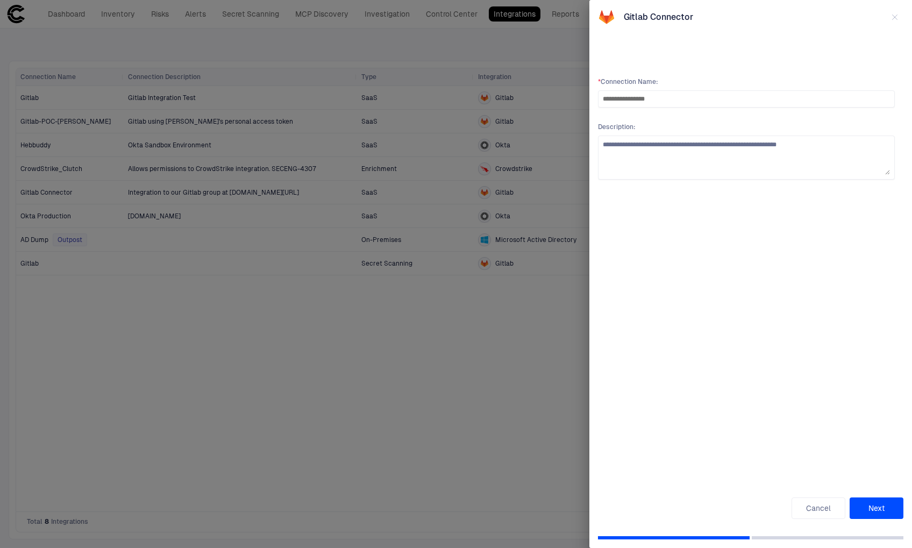
click at [879, 511] on button "Next" at bounding box center [876, 508] width 54 height 22
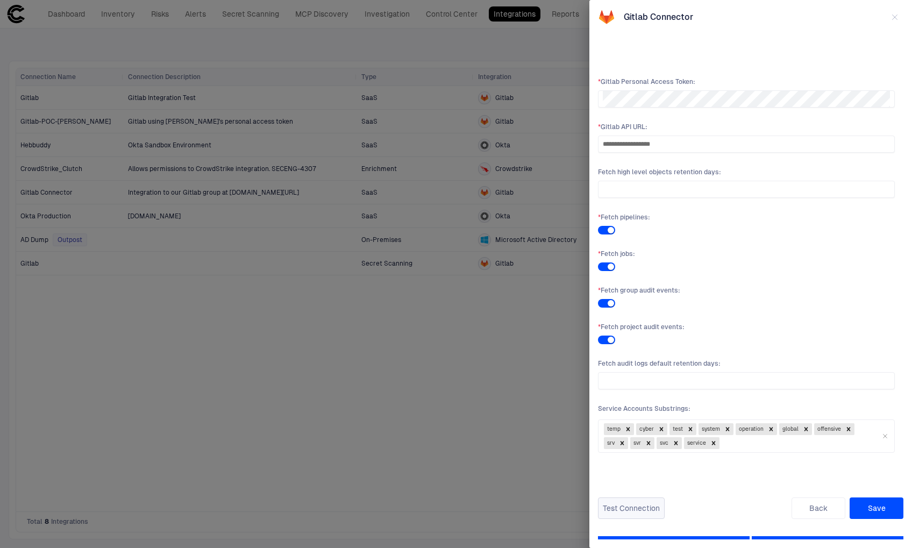
click at [639, 504] on button "Test Connection" at bounding box center [631, 508] width 67 height 22
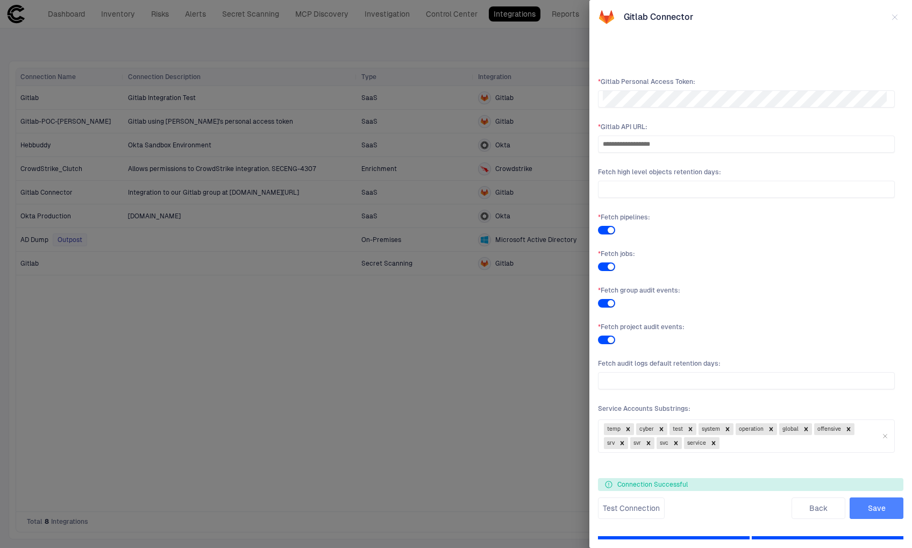
click at [884, 509] on button "Save" at bounding box center [876, 508] width 54 height 22
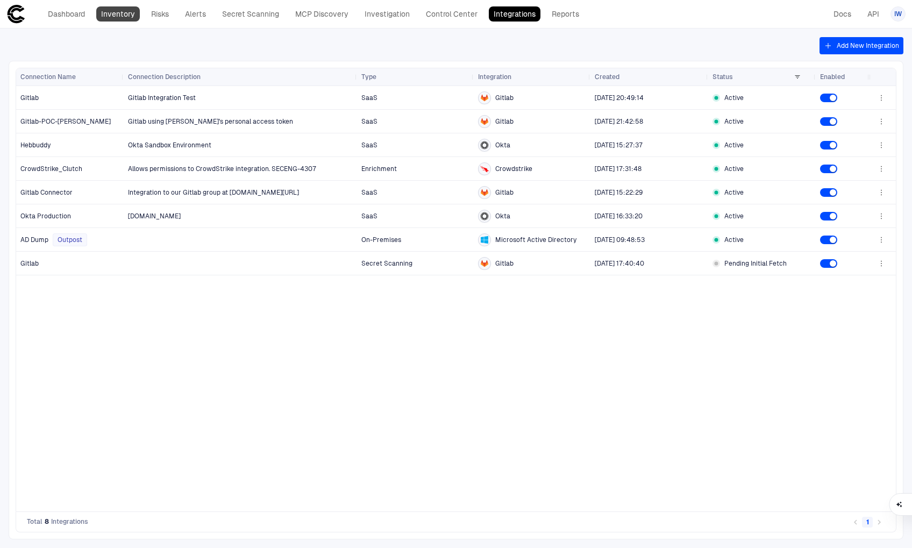
click at [133, 17] on link "Inventory" at bounding box center [118, 13] width 44 height 15
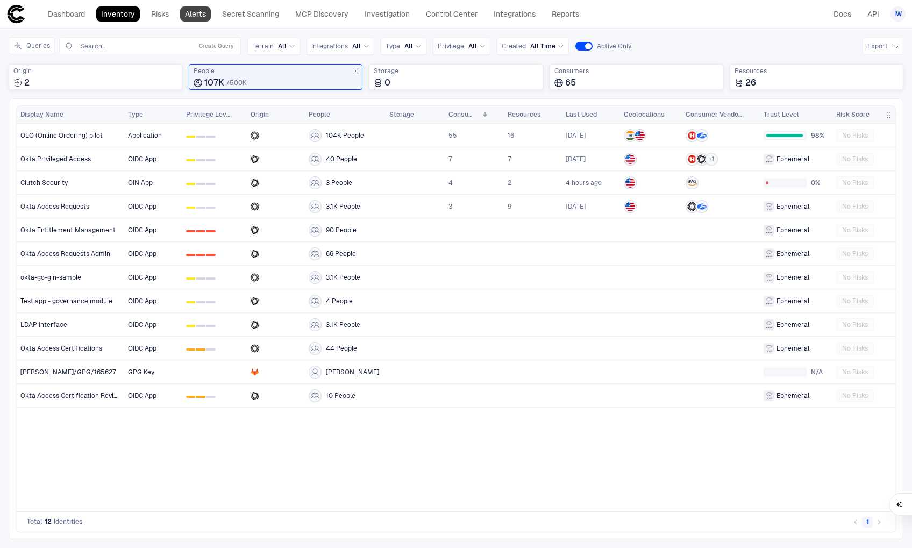
click at [187, 16] on link "Alerts" at bounding box center [195, 13] width 31 height 15
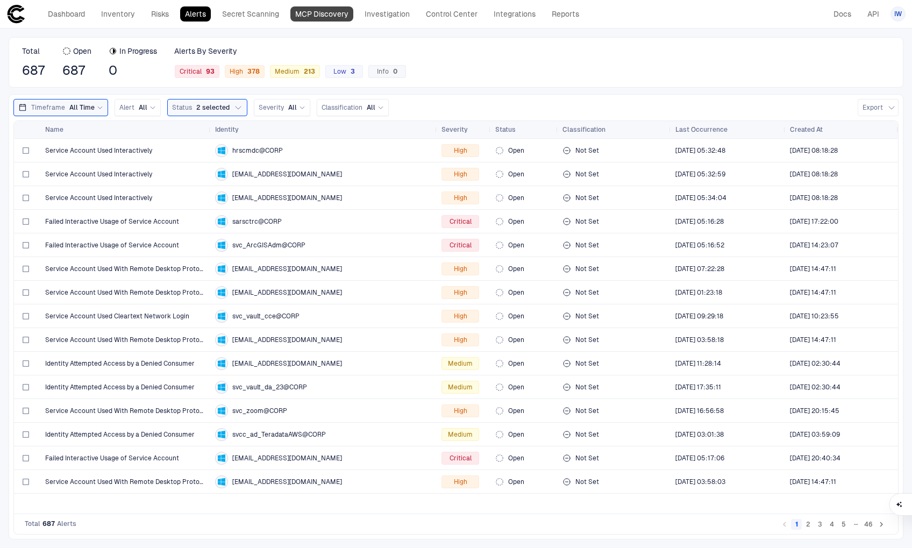
click at [315, 13] on link "MCP Discovery" at bounding box center [321, 13] width 63 height 15
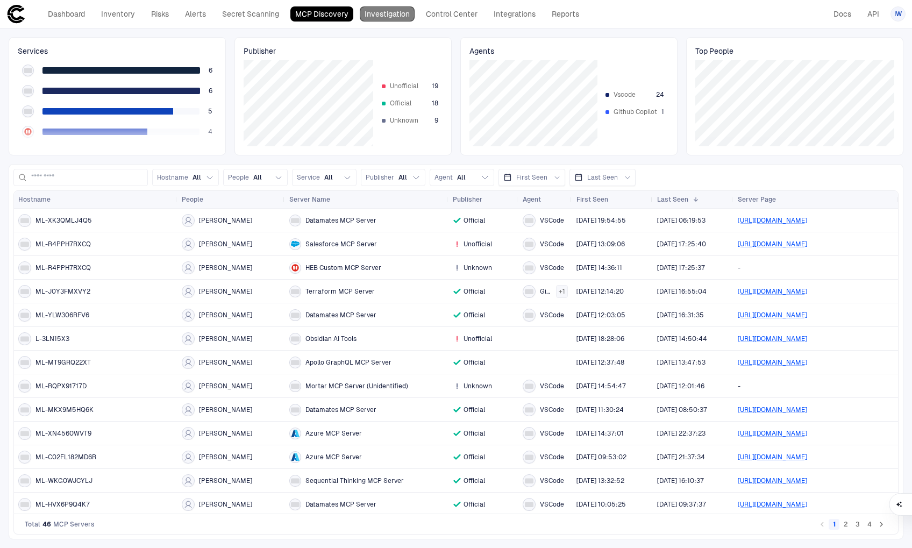
click at [366, 15] on link "Investigation" at bounding box center [387, 13] width 55 height 15
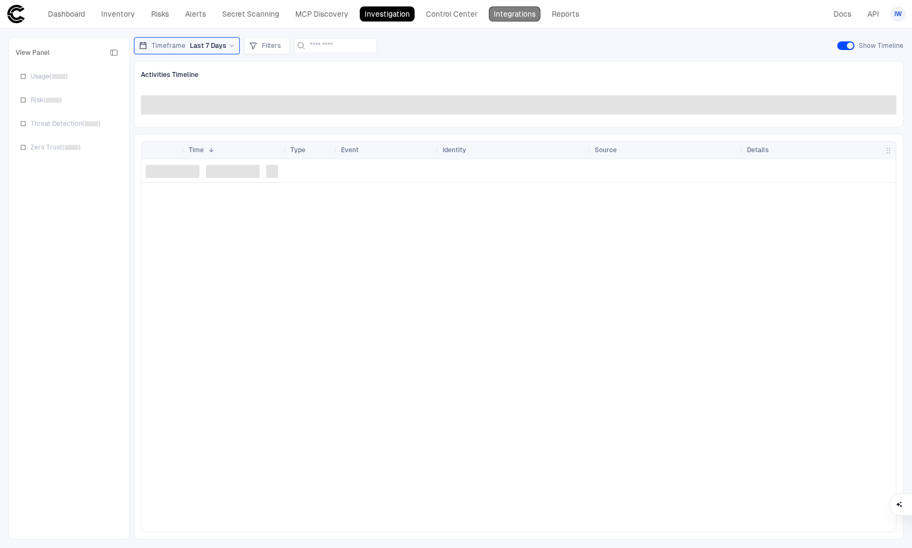
click at [494, 17] on link "Integrations" at bounding box center [515, 13] width 52 height 15
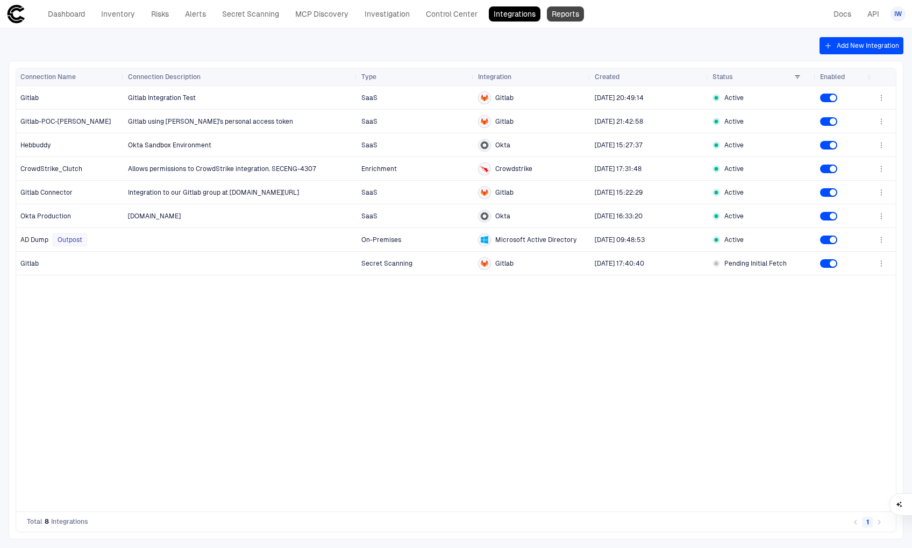
click at [554, 19] on link "Reports" at bounding box center [565, 13] width 37 height 15
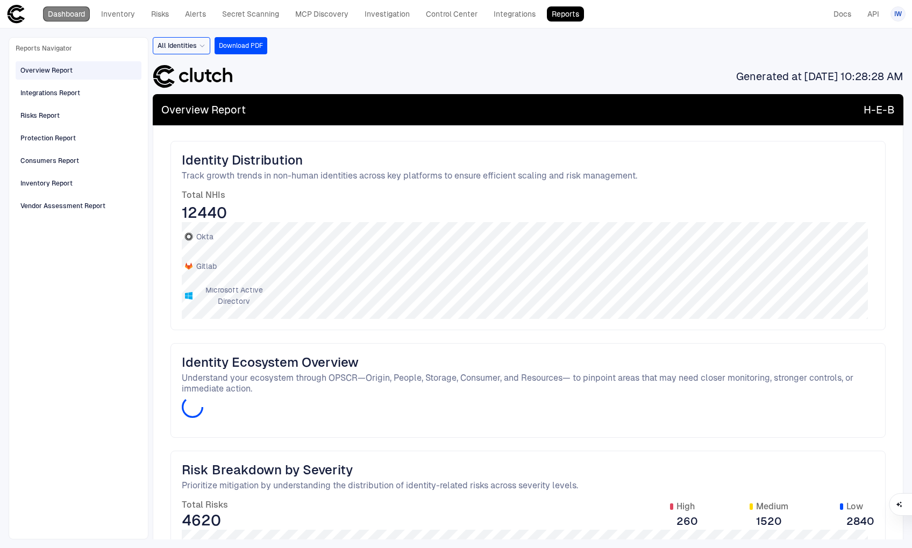
click at [88, 15] on link "Dashboard" at bounding box center [66, 13] width 47 height 15
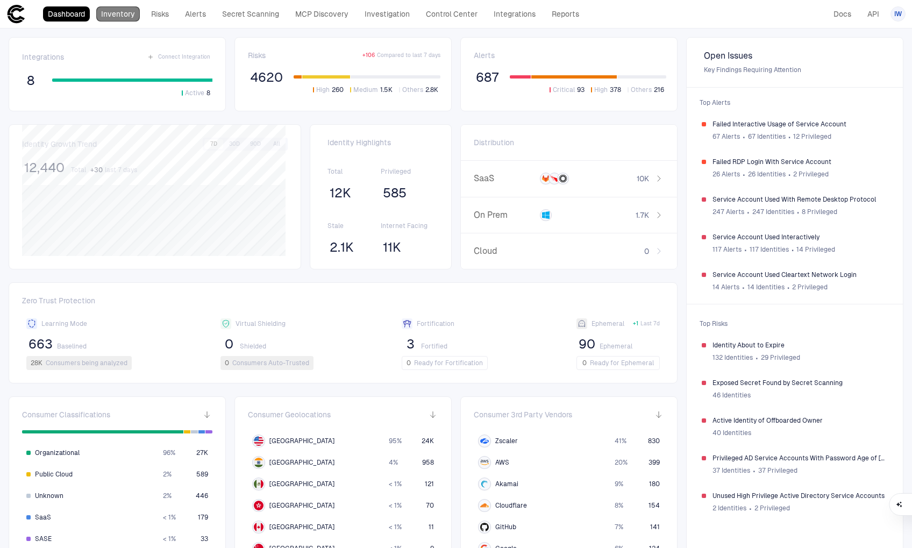
click at [121, 15] on link "Inventory" at bounding box center [118, 13] width 44 height 15
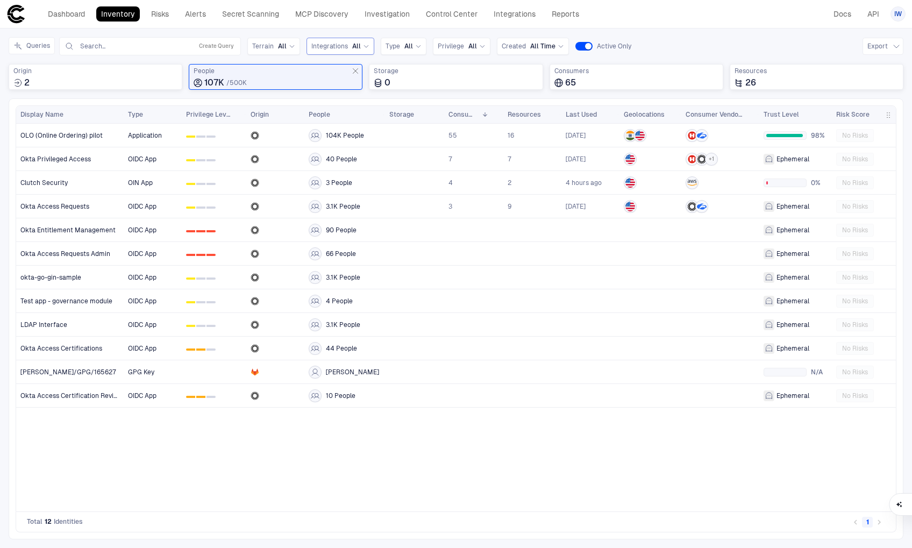
click at [348, 45] on div "Integrations All" at bounding box center [340, 46] width 58 height 9
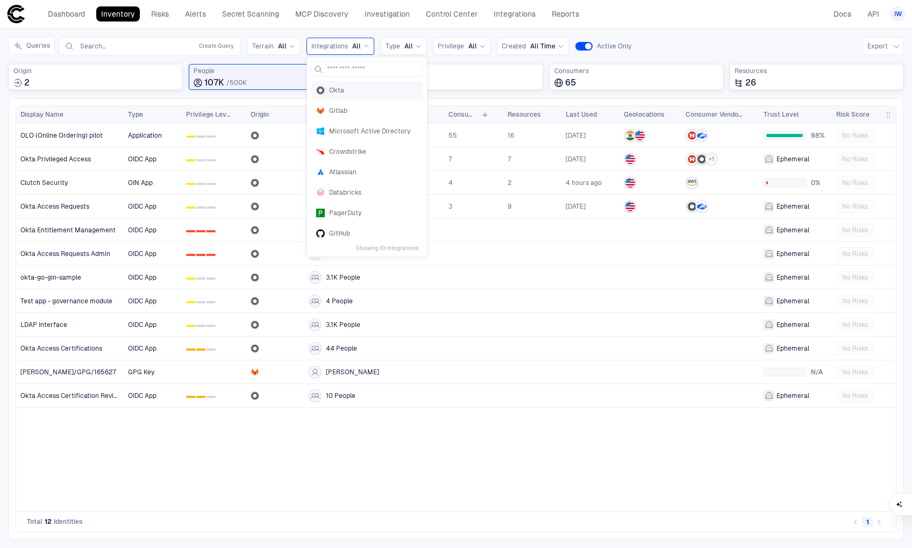
click at [352, 88] on span "Okta" at bounding box center [373, 90] width 89 height 9
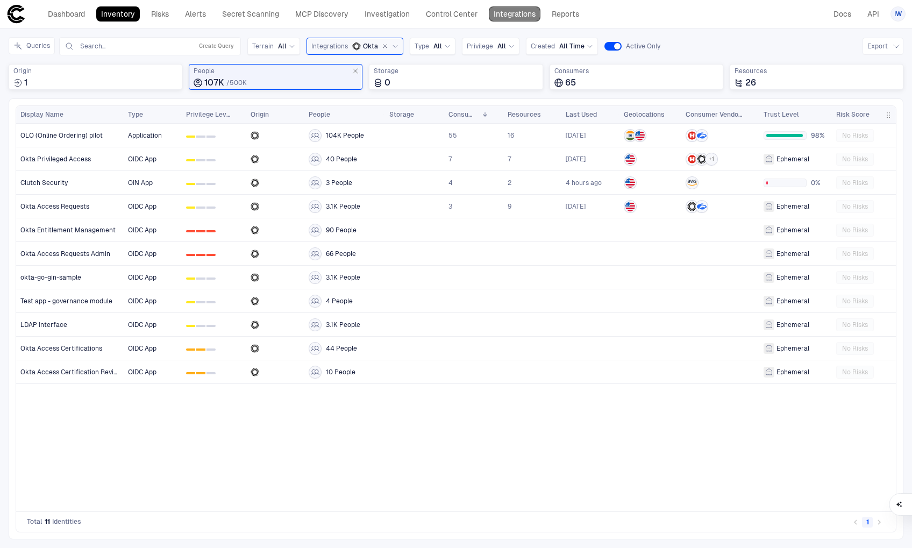
click at [495, 19] on link "Integrations" at bounding box center [515, 13] width 52 height 15
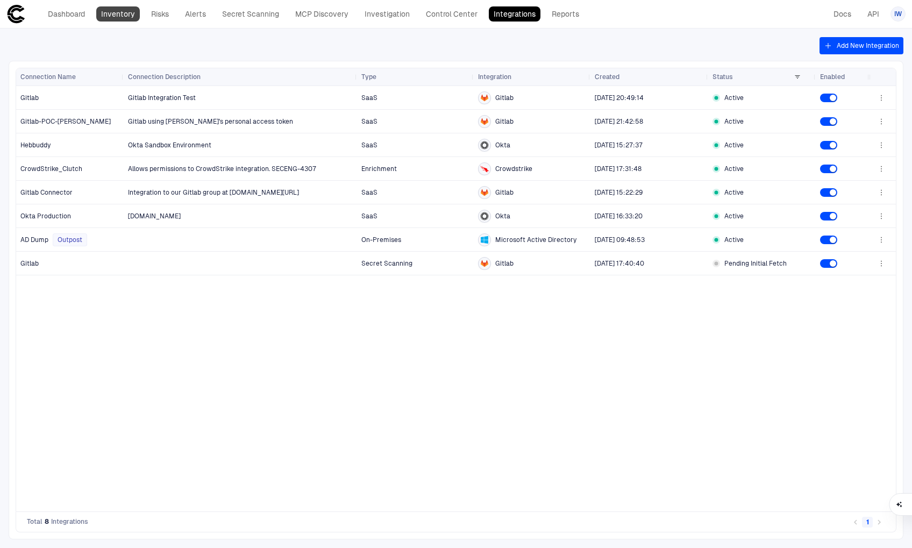
click at [103, 10] on link "Inventory" at bounding box center [118, 13] width 44 height 15
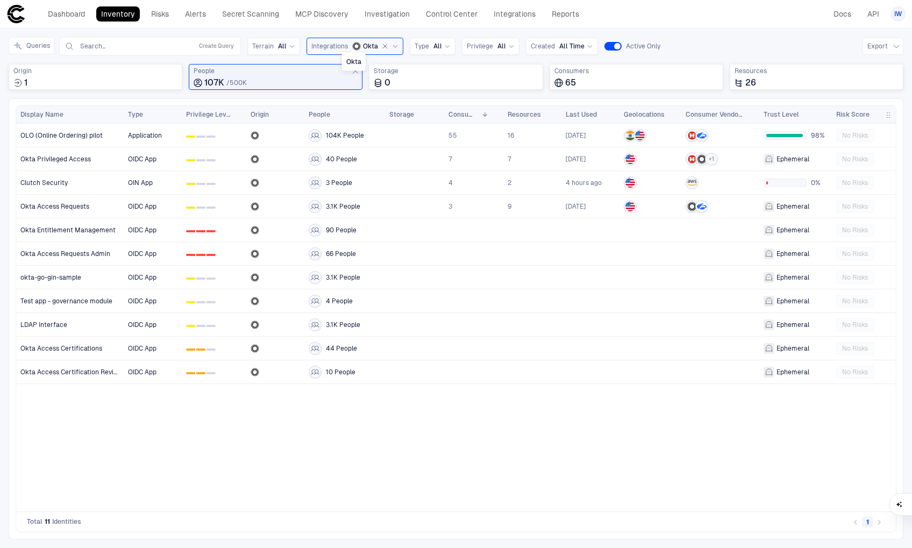
click at [353, 45] on icon "Okta" at bounding box center [356, 46] width 9 height 9
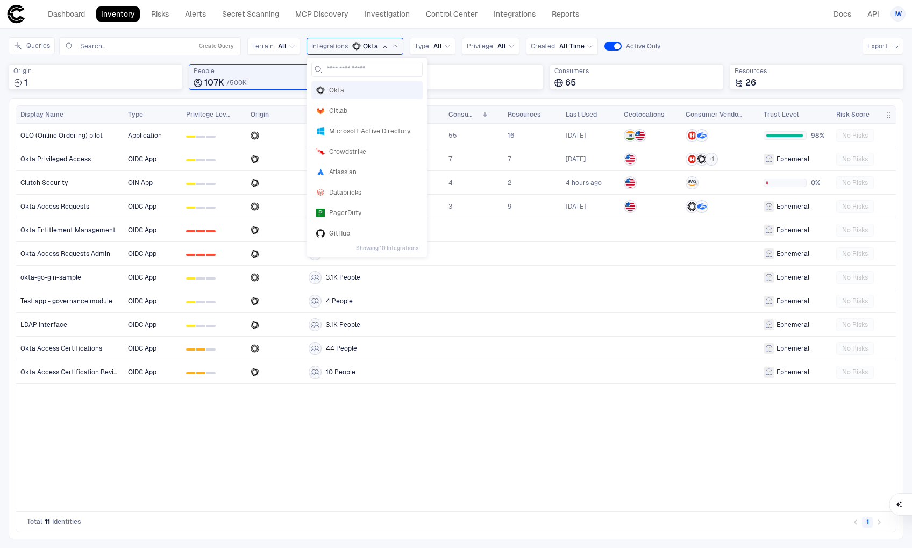
click at [354, 92] on span "Okta" at bounding box center [373, 90] width 89 height 9
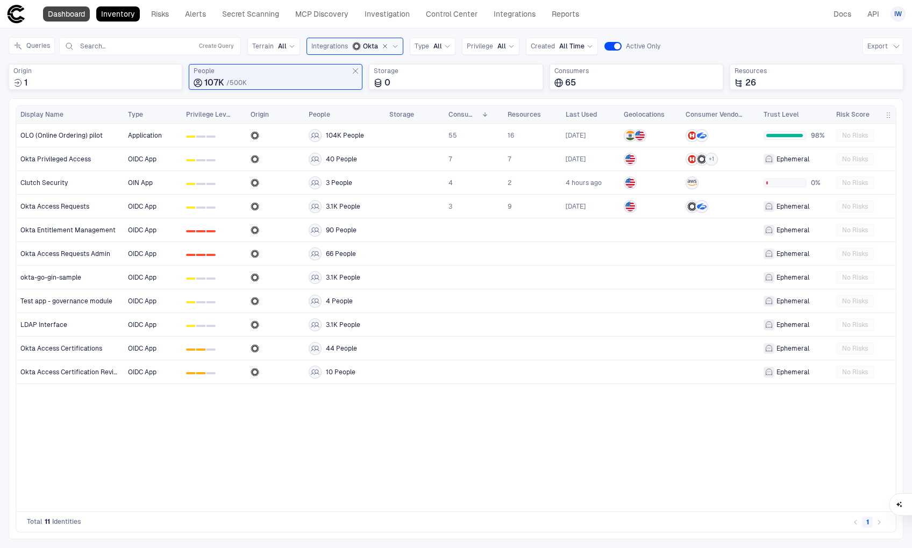
click at [83, 17] on link "Dashboard" at bounding box center [66, 13] width 47 height 15
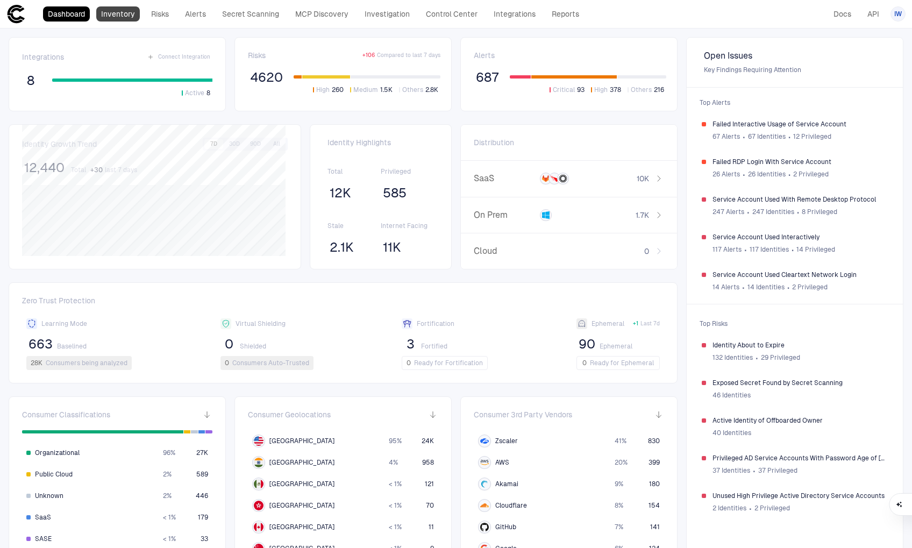
click at [121, 15] on link "Inventory" at bounding box center [118, 13] width 44 height 15
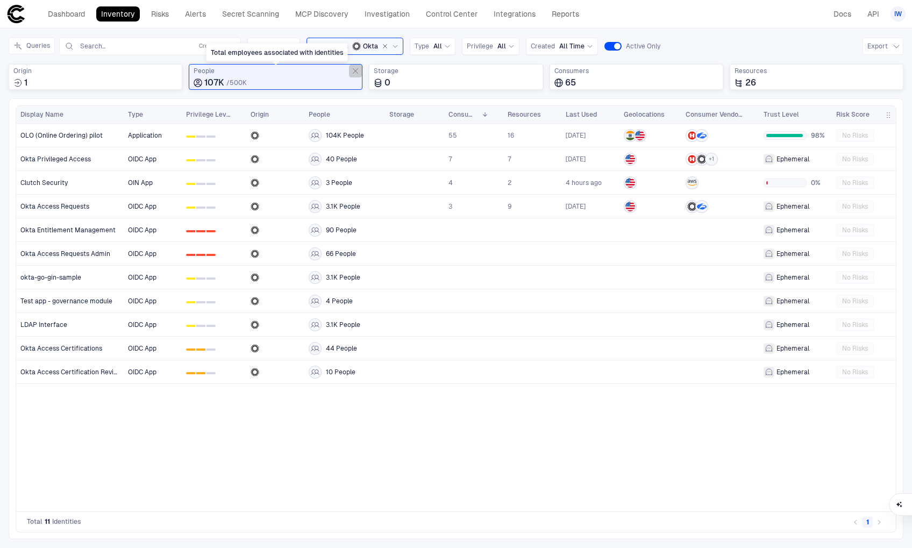
click at [351, 71] on icon "Total employees associated with identities" at bounding box center [355, 71] width 9 height 9
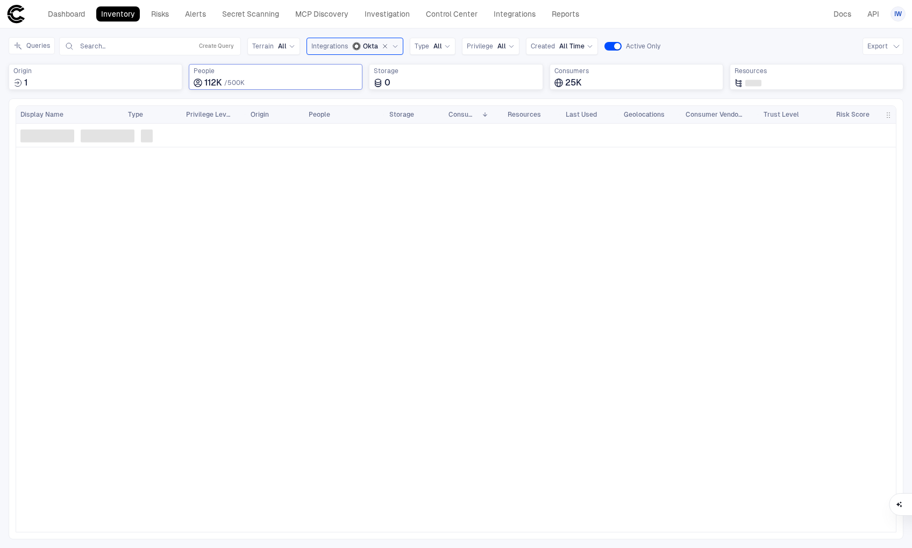
click at [386, 46] on button "button" at bounding box center [385, 46] width 10 height 10
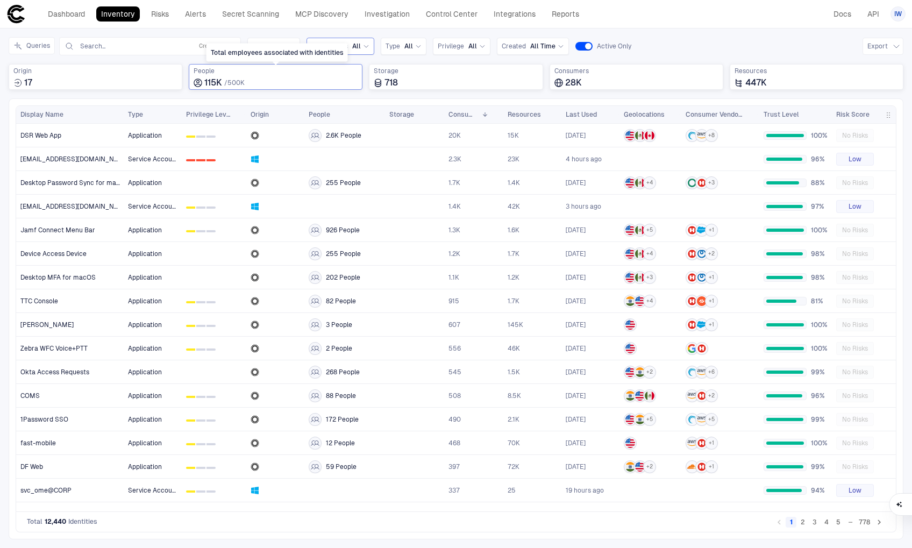
click at [264, 82] on div "115K / 500K" at bounding box center [276, 82] width 164 height 11
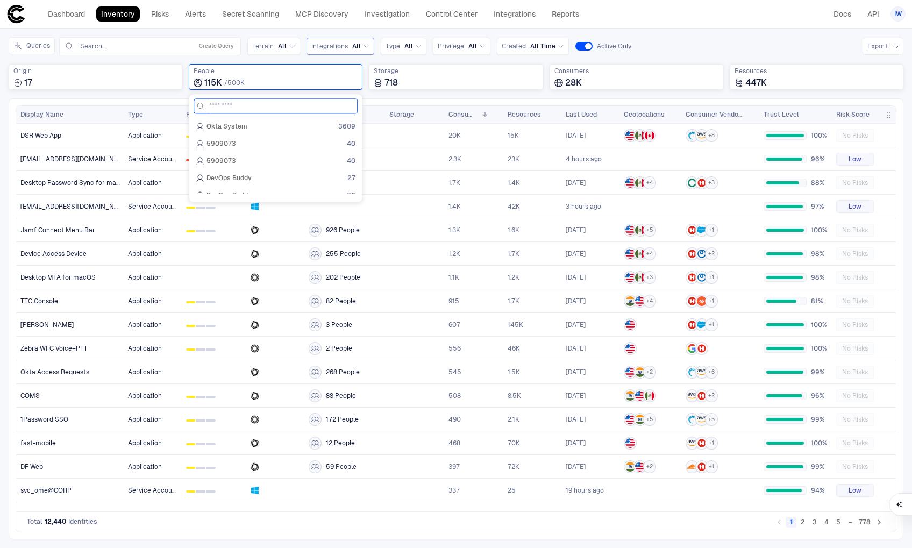
click at [255, 104] on input at bounding box center [282, 106] width 146 height 14
type input "******"
click at [259, 130] on div "Iwanto Teng 12" at bounding box center [276, 126] width 160 height 9
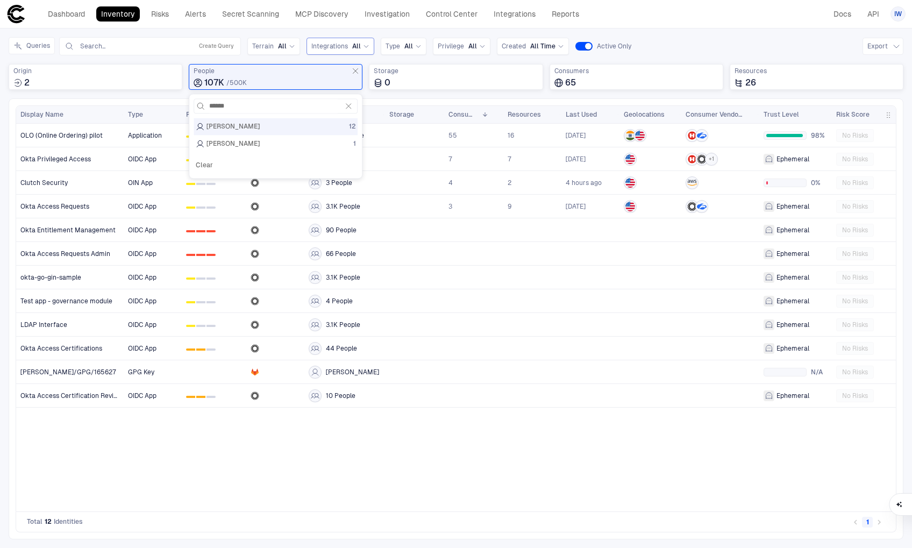
click at [437, 469] on div "Application 0 1 2 104K People 55 16 [DATE] 98% No Risks OIDC App 0 1 2 40 Peopl…" at bounding box center [510, 318] width 772 height 388
click at [118, 11] on link "Inventory" at bounding box center [118, 13] width 44 height 15
click at [75, 11] on link "Dashboard" at bounding box center [66, 13] width 47 height 15
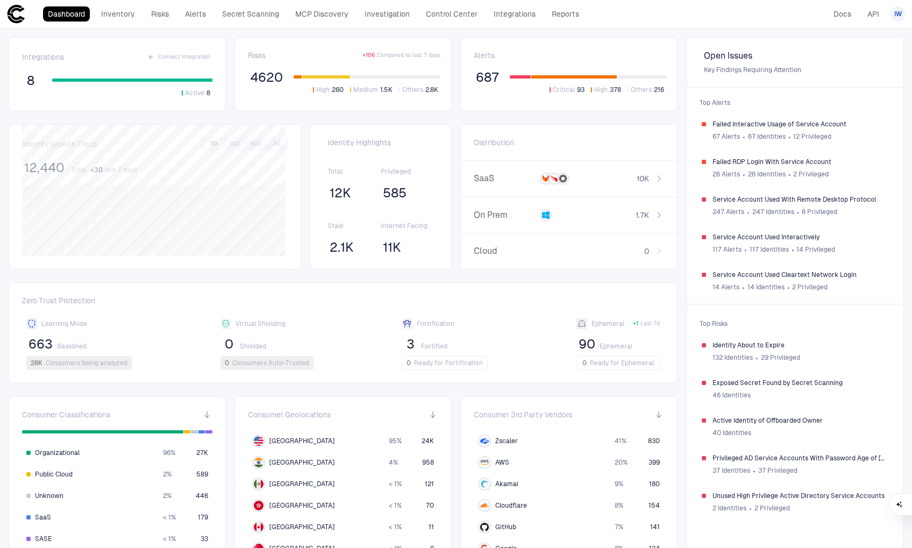
click at [266, 81] on span "4620" at bounding box center [266, 77] width 33 height 16
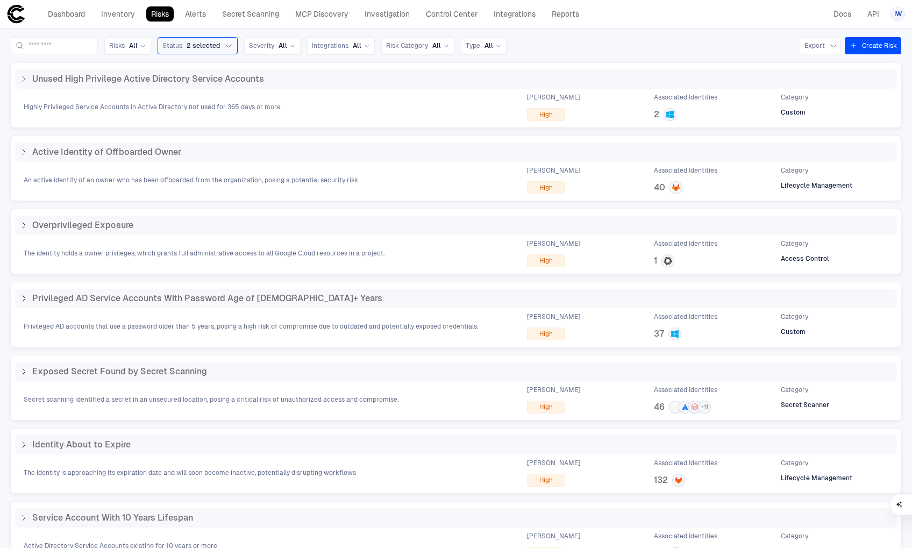
click at [211, 12] on div "Dashboard Inventory Risks Alerts Secret Scanning MCP Discovery Investigation Co…" at bounding box center [313, 13] width 541 height 15
click at [204, 13] on link "Alerts" at bounding box center [195, 13] width 31 height 15
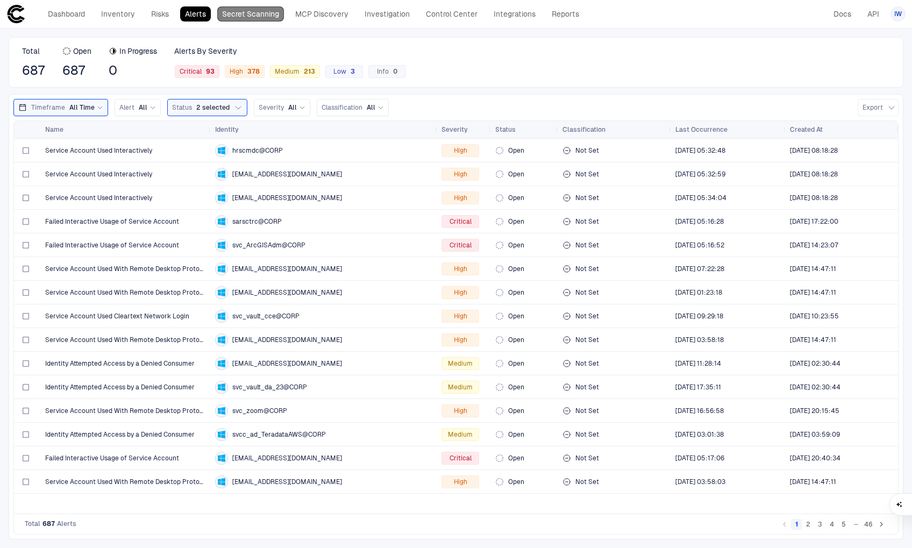
click at [241, 17] on link "Secret Scanning" at bounding box center [250, 13] width 67 height 15
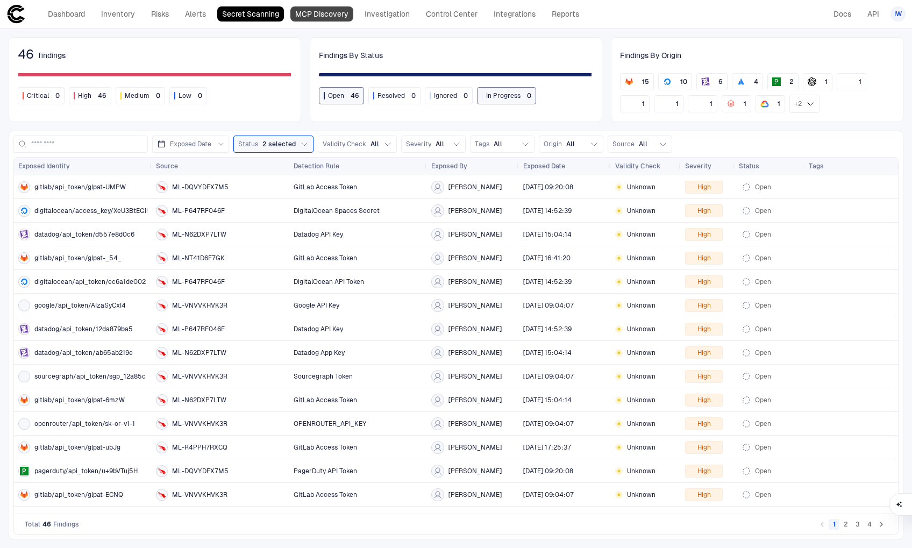
click at [297, 6] on link "MCP Discovery" at bounding box center [321, 13] width 63 height 15
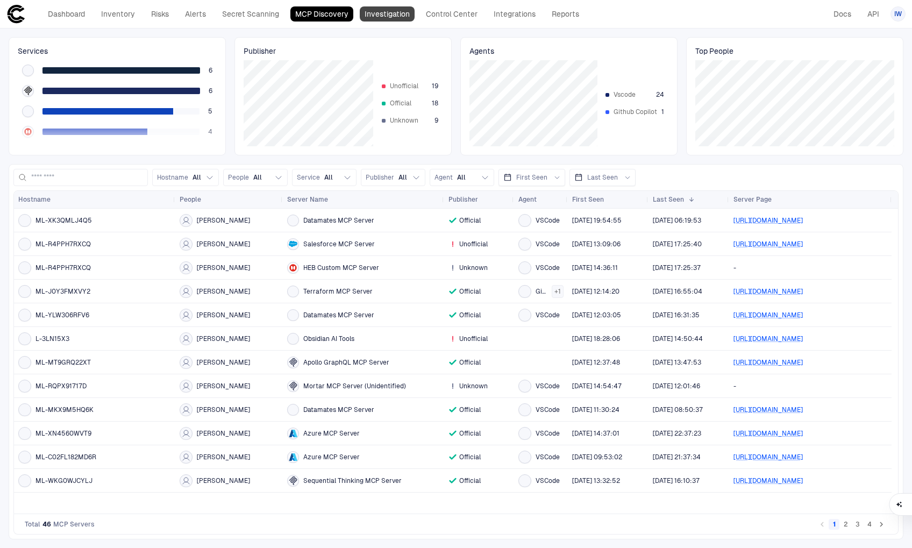
click at [380, 11] on link "Investigation" at bounding box center [387, 13] width 55 height 15
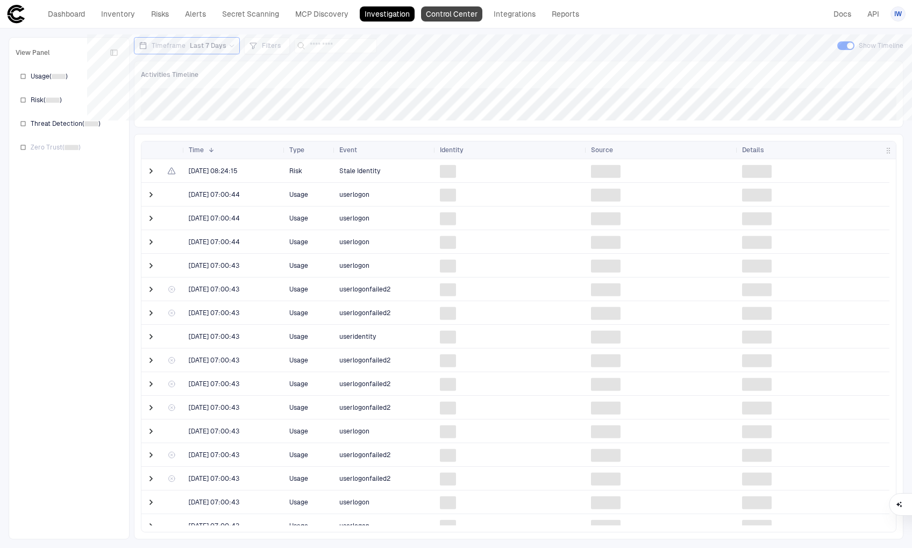
click at [442, 15] on link "Control Center" at bounding box center [451, 13] width 61 height 15
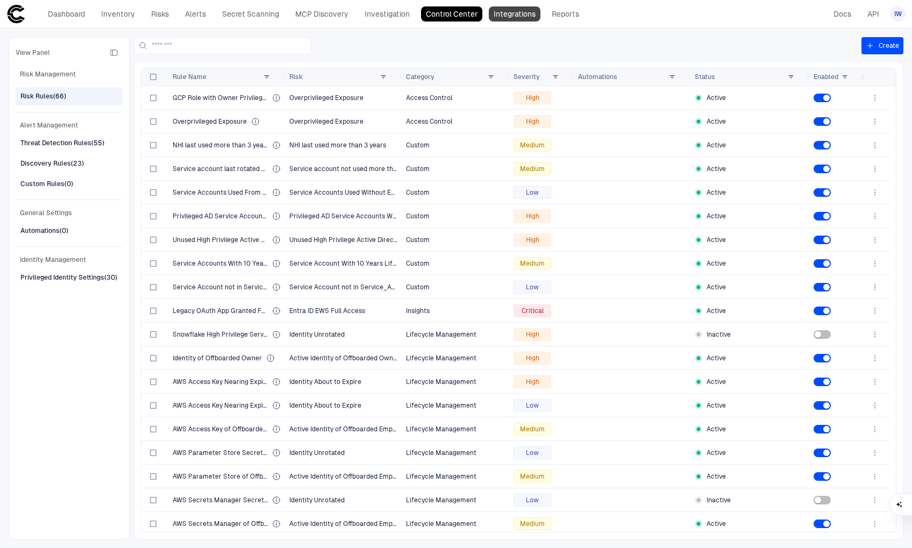
click at [499, 13] on link "Integrations" at bounding box center [515, 13] width 52 height 15
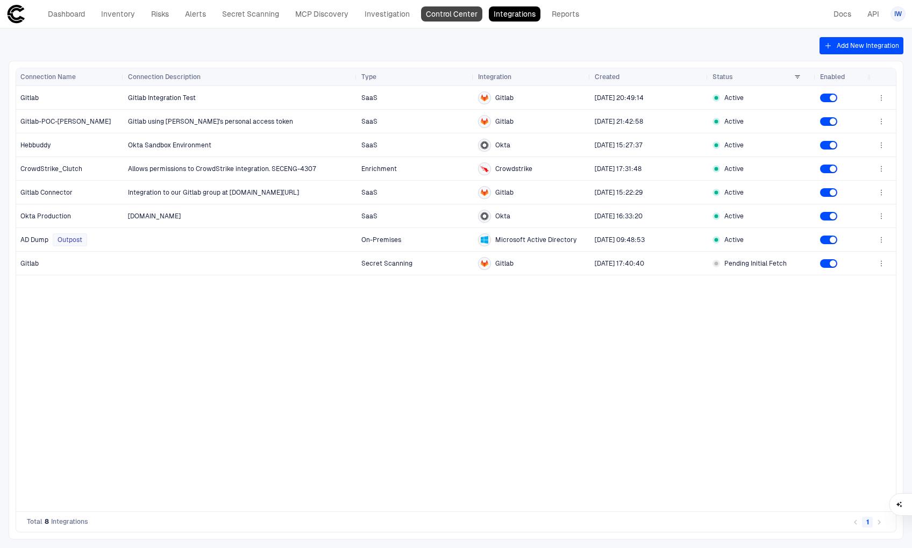
click at [439, 15] on link "Control Center" at bounding box center [451, 13] width 61 height 15
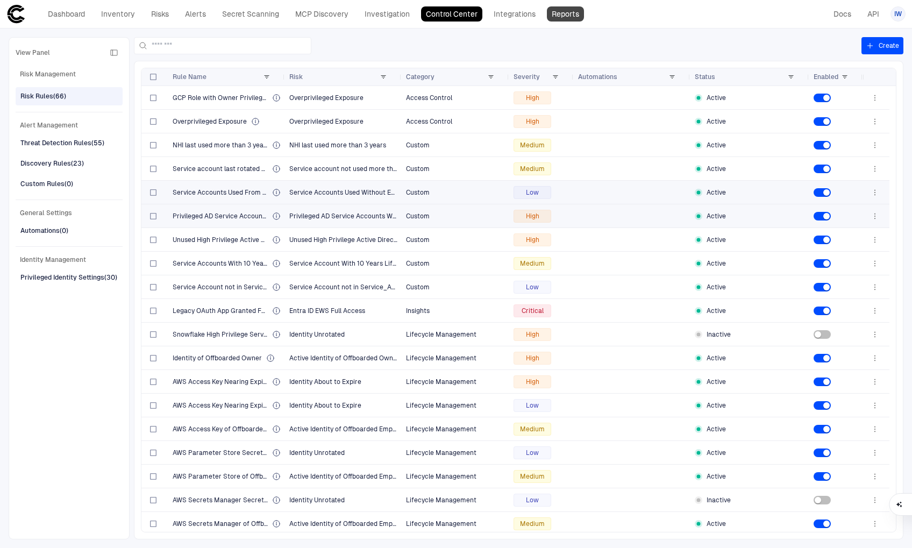
click at [566, 14] on link "Reports" at bounding box center [565, 13] width 37 height 15
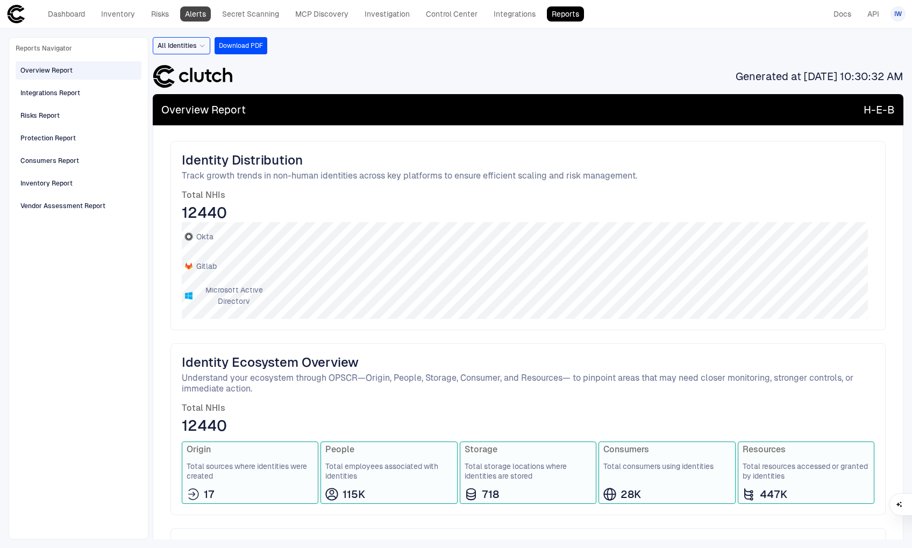
click at [202, 15] on link "Alerts" at bounding box center [195, 13] width 31 height 15
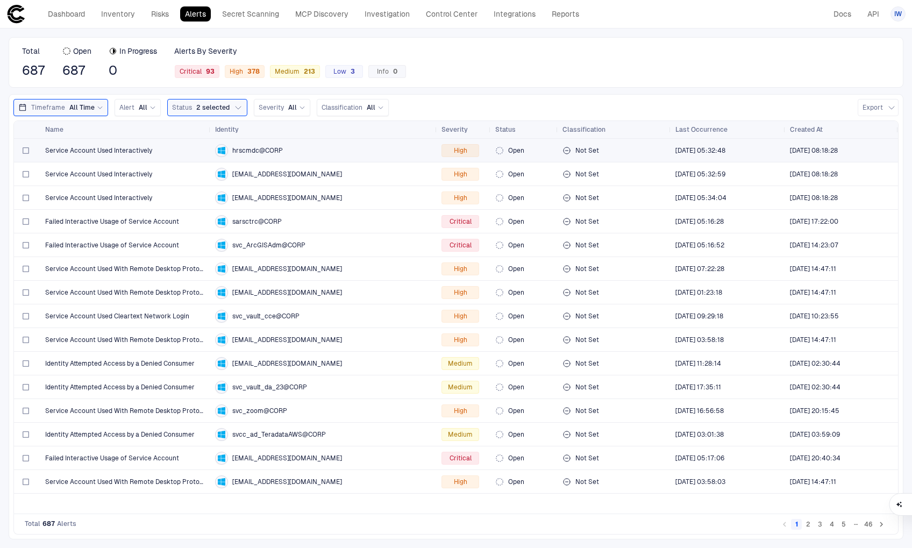
click at [124, 146] on span "Service Account Used Interactively" at bounding box center [98, 150] width 107 height 9
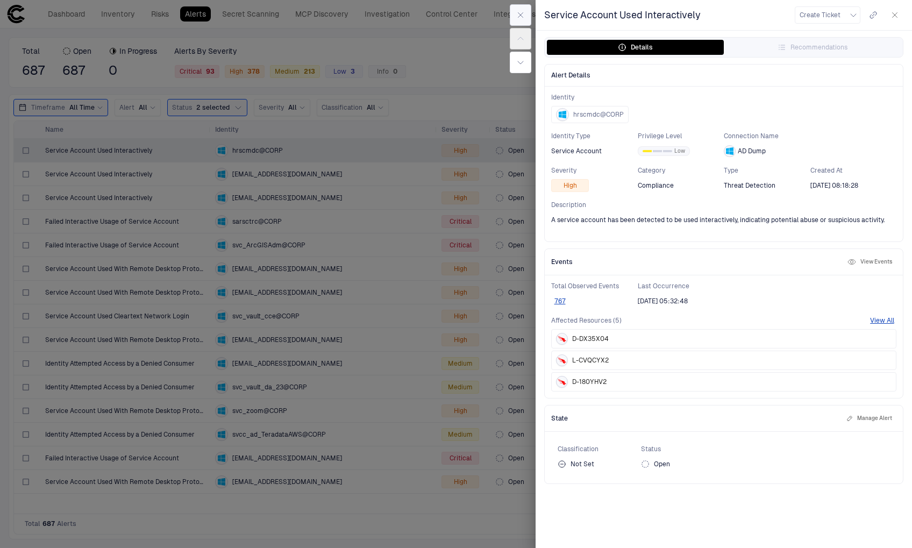
click at [515, 10] on button "button" at bounding box center [521, 15] width 22 height 22
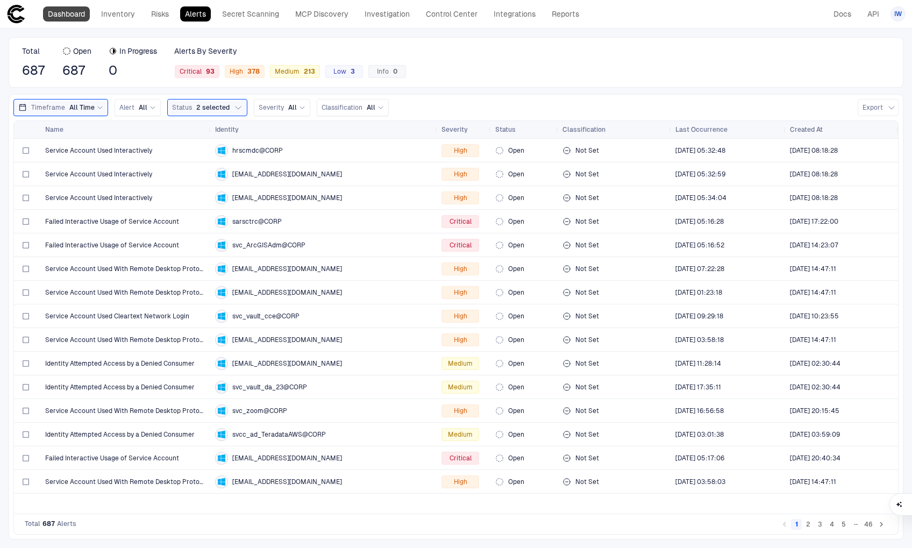
click at [70, 14] on link "Dashboard" at bounding box center [66, 13] width 47 height 15
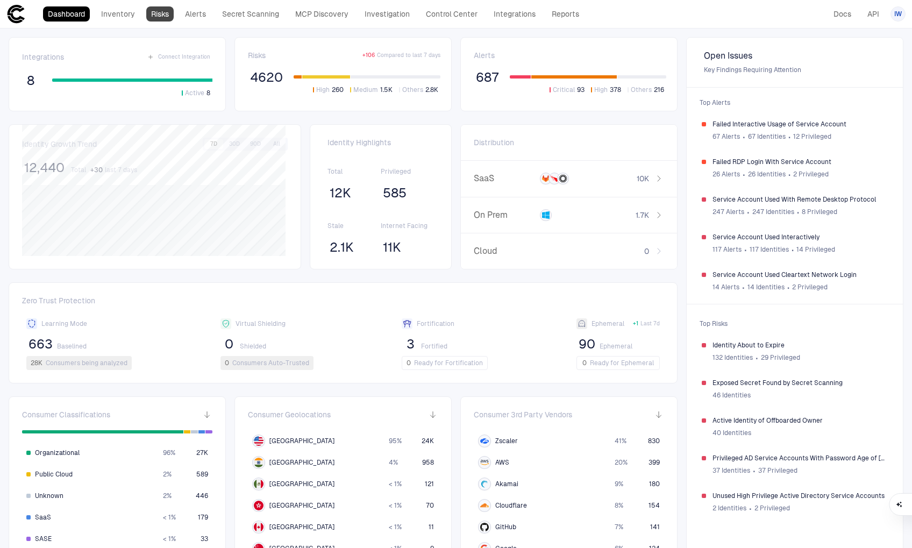
click at [159, 13] on link "Risks" at bounding box center [159, 13] width 27 height 15
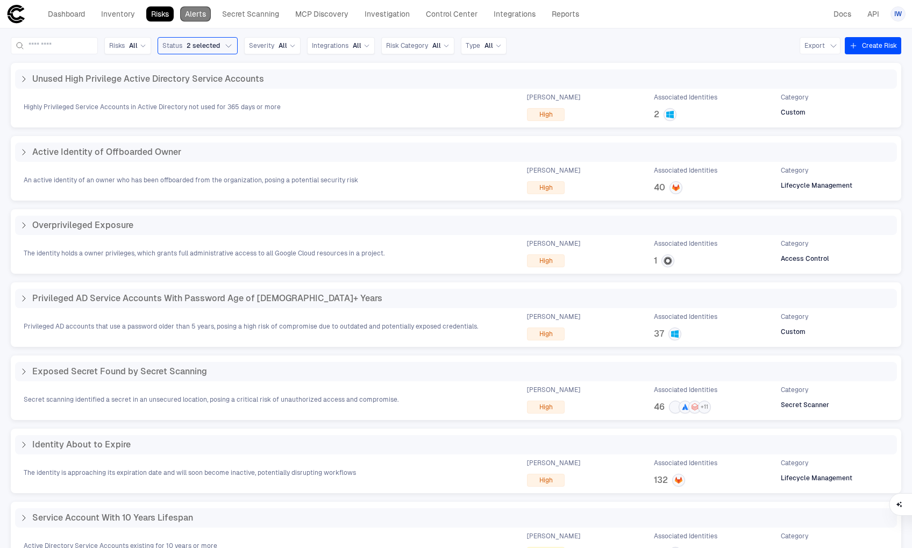
click at [185, 16] on link "Alerts" at bounding box center [195, 13] width 31 height 15
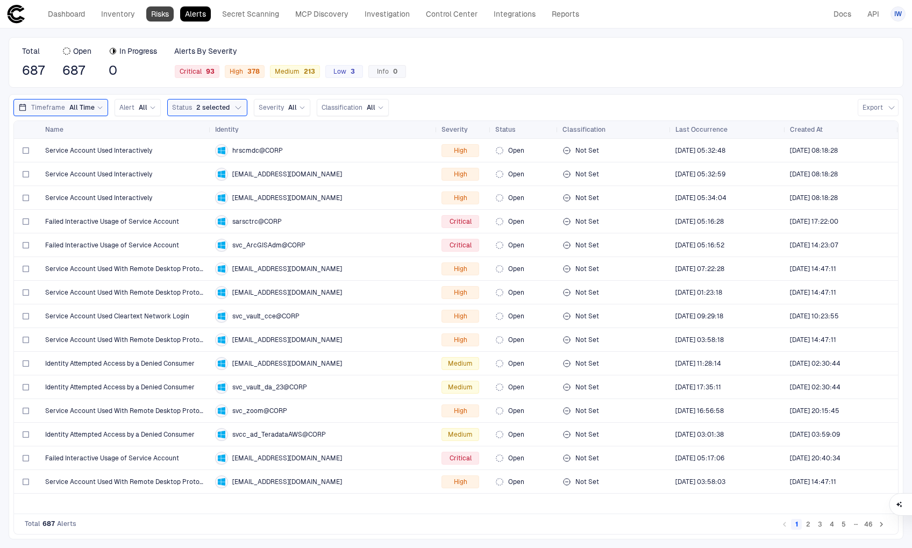
click at [162, 11] on link "Risks" at bounding box center [159, 13] width 27 height 15
